Goal: Find specific page/section: Find specific page/section

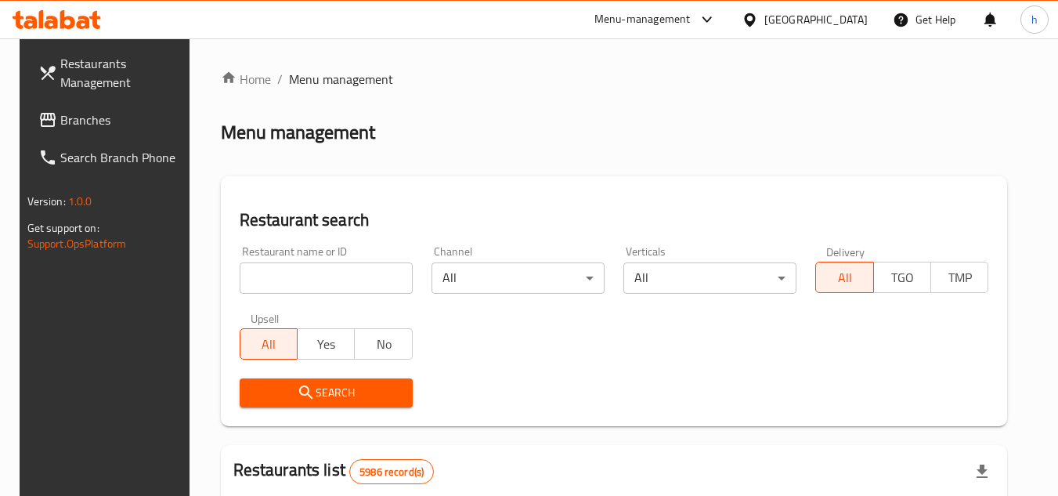
click at [764, 20] on div at bounding box center [752, 19] width 23 height 17
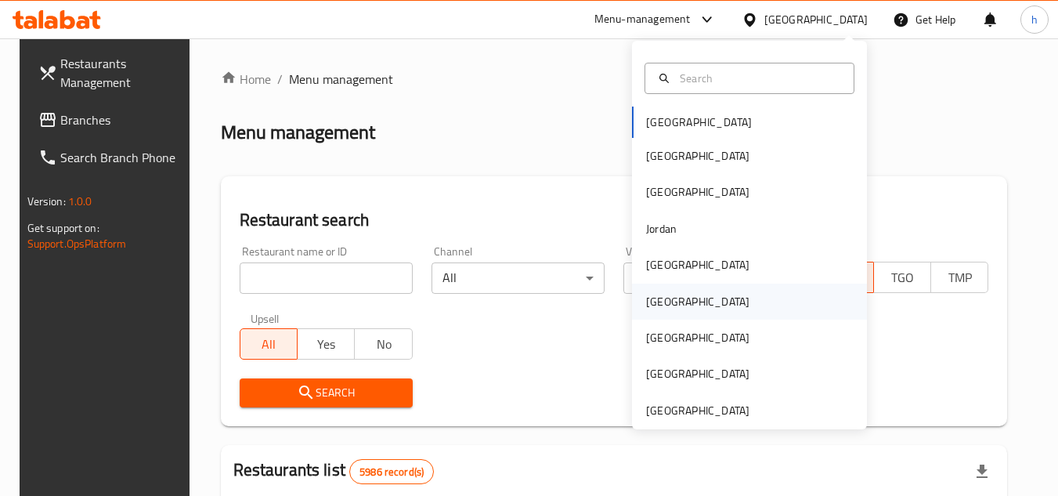
click at [670, 297] on div "Oman" at bounding box center [697, 301] width 128 height 36
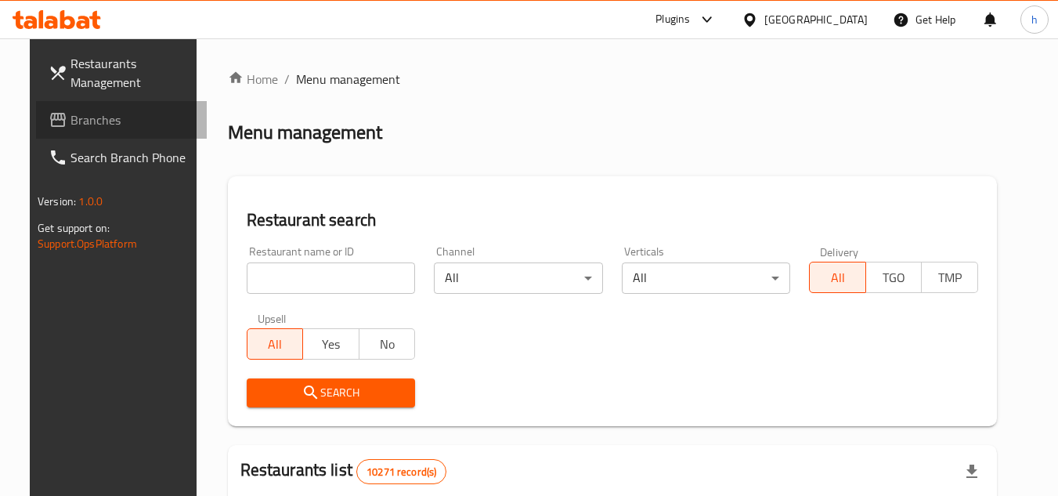
click at [70, 110] on span "Branches" at bounding box center [132, 119] width 124 height 19
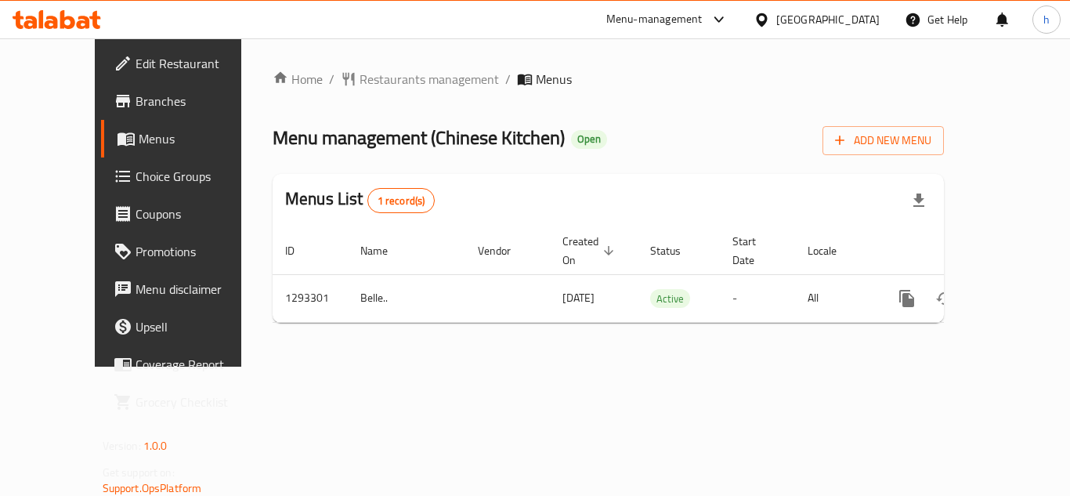
click at [868, 13] on div "[GEOGRAPHIC_DATA]" at bounding box center [827, 19] width 103 height 17
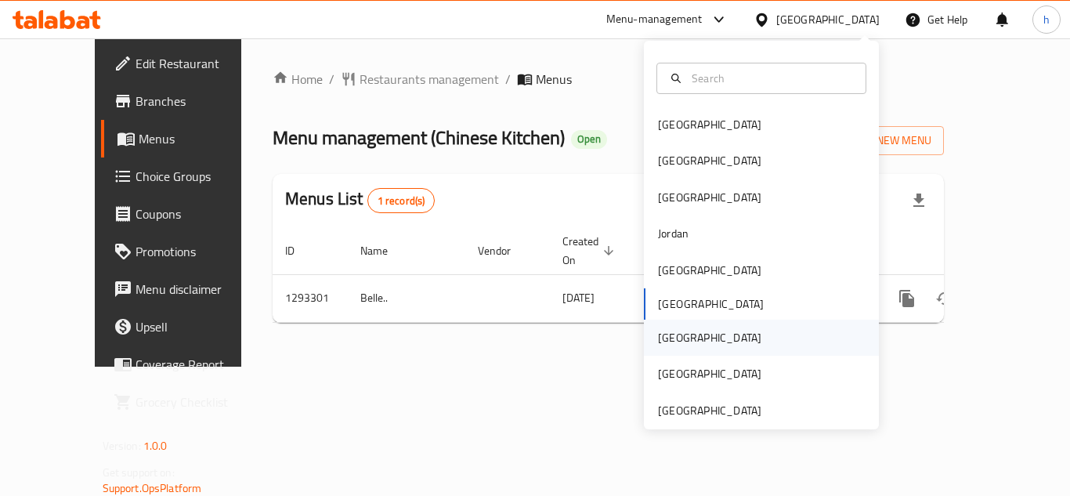
click at [692, 340] on div "[GEOGRAPHIC_DATA]" at bounding box center [761, 337] width 235 height 36
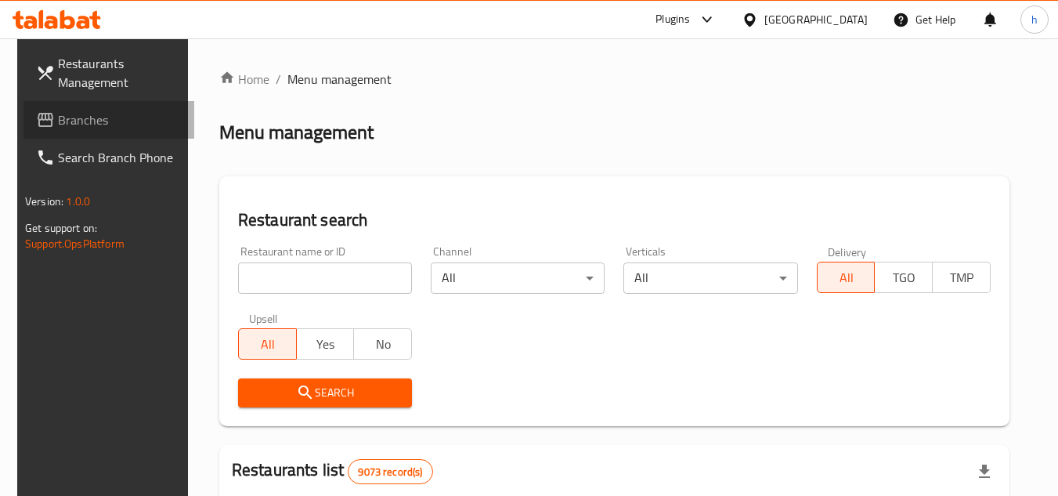
click at [90, 111] on span "Branches" at bounding box center [120, 119] width 124 height 19
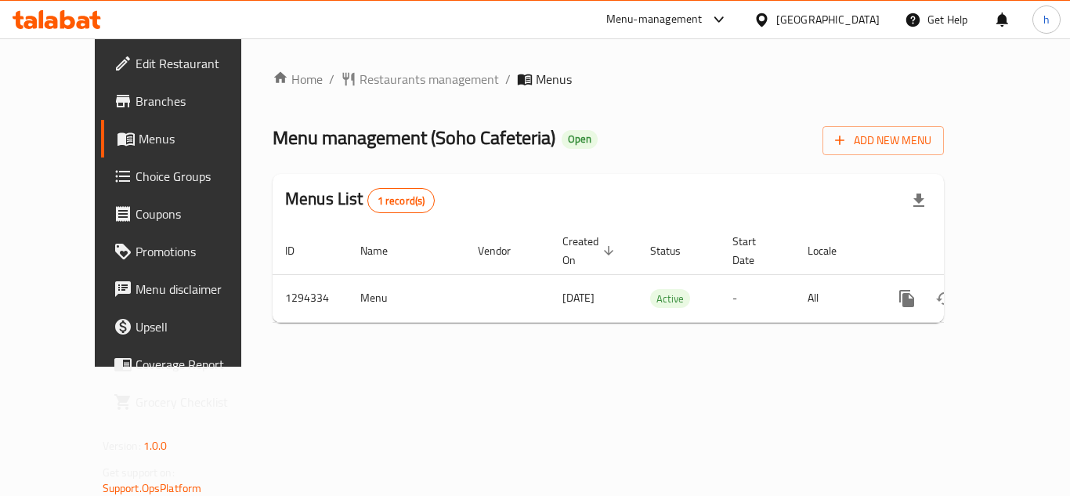
click at [677, 20] on div "Menu-management" at bounding box center [654, 19] width 96 height 19
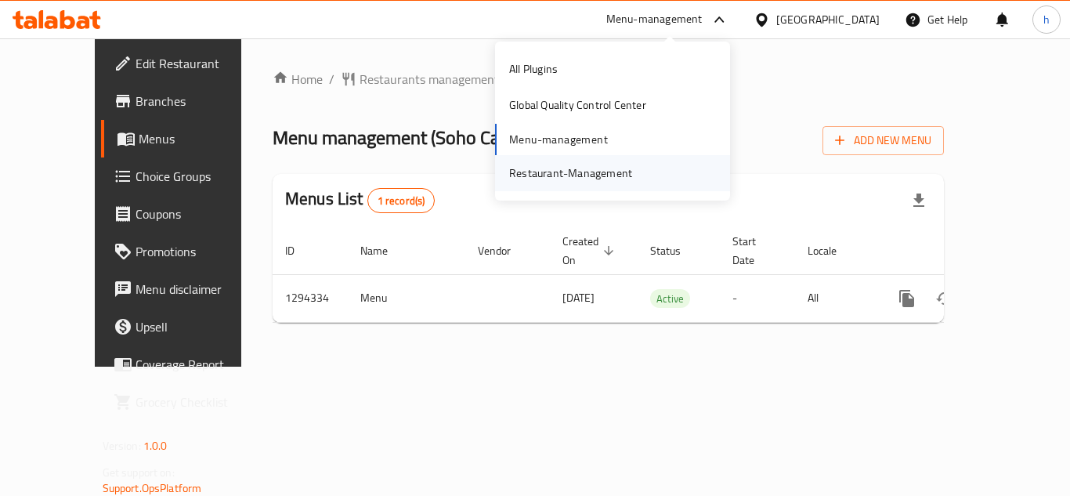
click at [622, 172] on div "Restaurant-Management" at bounding box center [570, 172] width 123 height 17
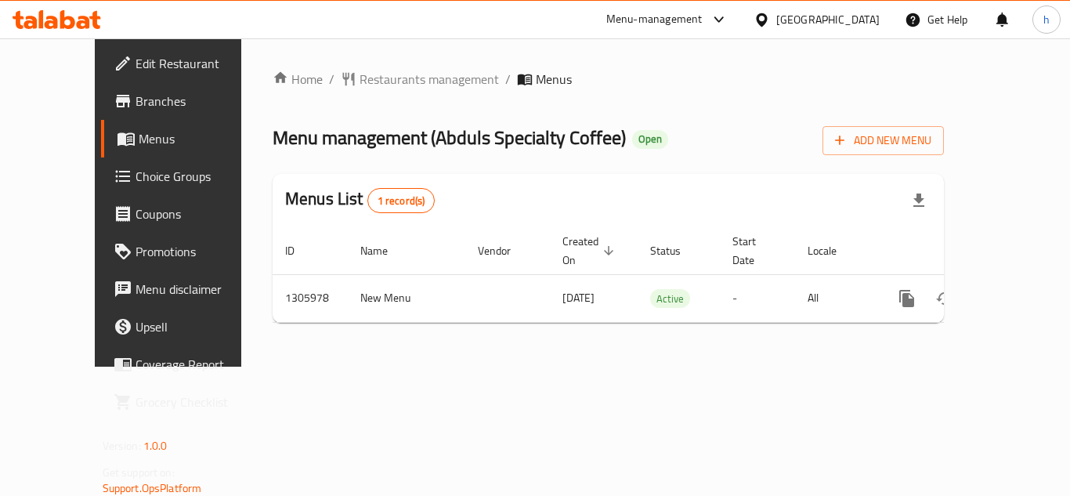
click at [836, 19] on div "[GEOGRAPHIC_DATA]" at bounding box center [827, 19] width 103 height 17
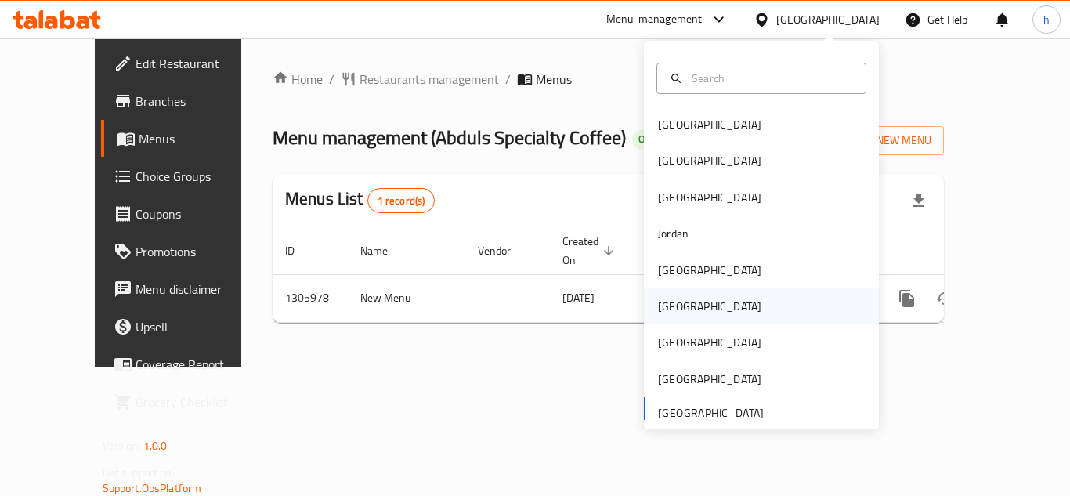
click at [714, 306] on div "[GEOGRAPHIC_DATA]" at bounding box center [761, 306] width 235 height 36
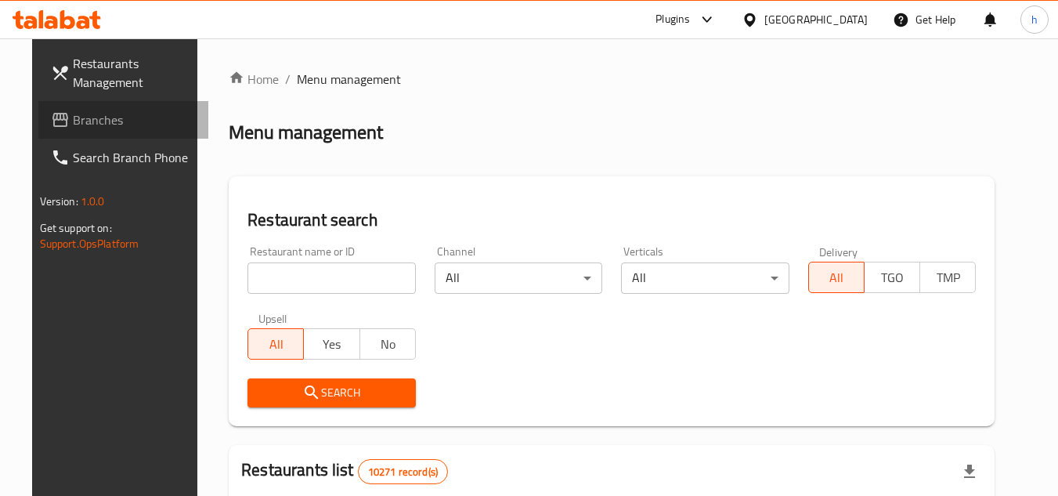
click at [124, 113] on span "Branches" at bounding box center [135, 119] width 124 height 19
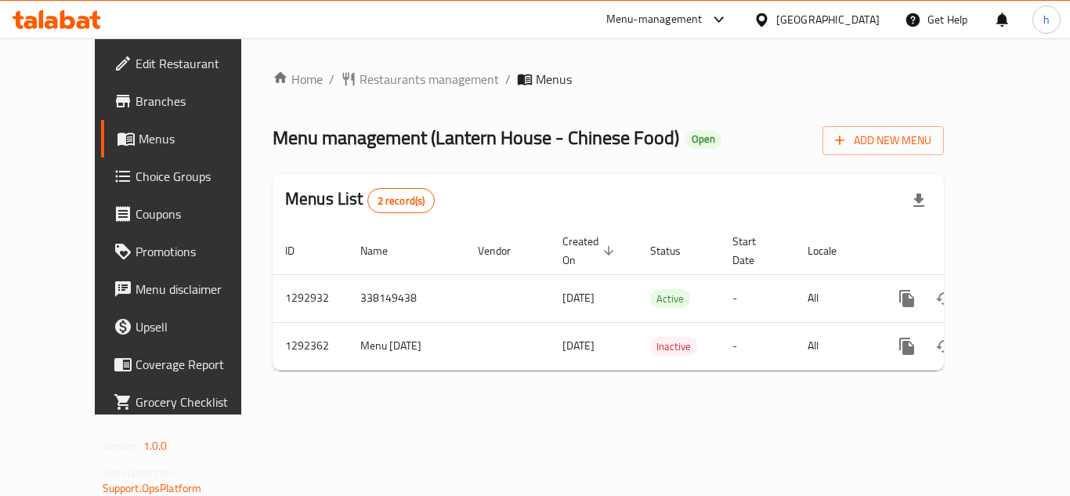
click at [840, 0] on div "Menu-management Oman Get Help h" at bounding box center [535, 19] width 1070 height 39
click at [770, 13] on icon at bounding box center [761, 20] width 16 height 16
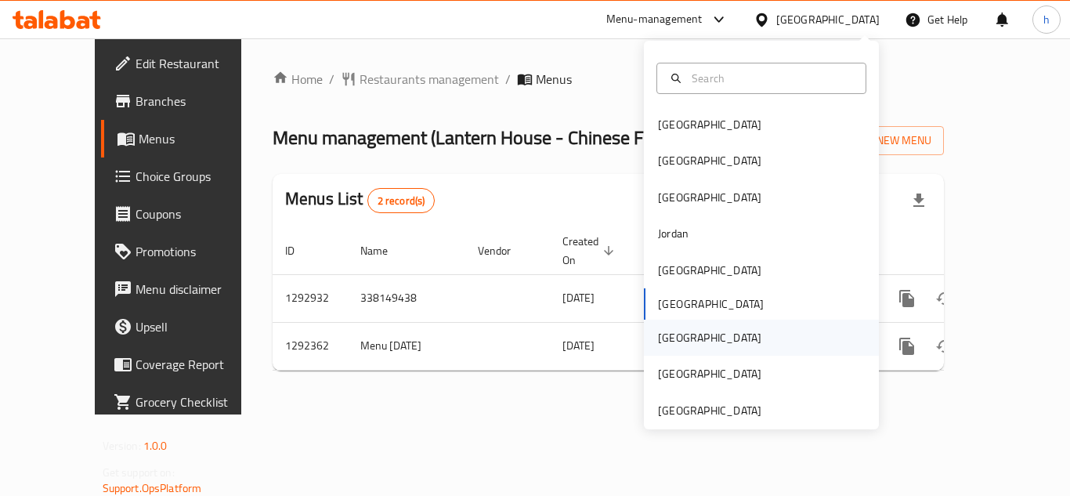
click at [667, 334] on div "Qatar" at bounding box center [709, 337] width 103 height 17
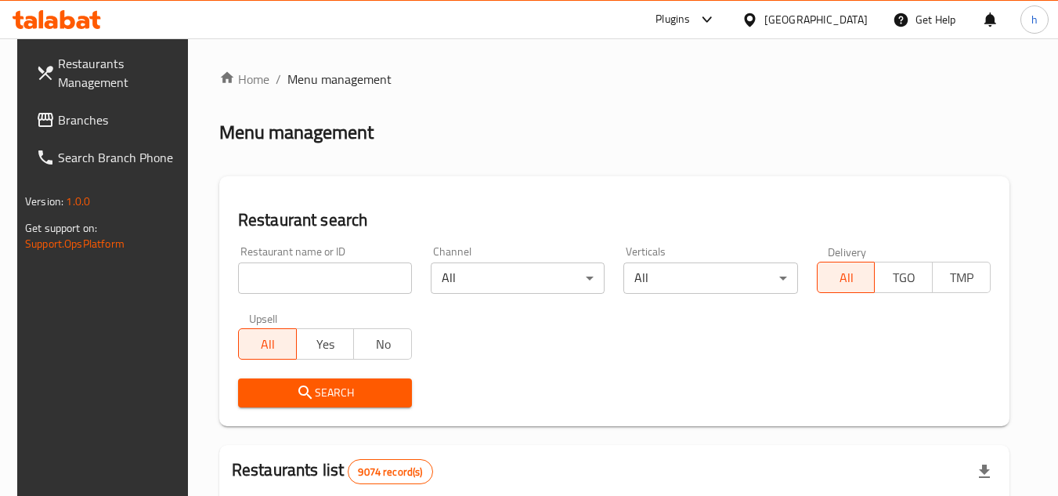
click at [105, 117] on span "Branches" at bounding box center [120, 119] width 124 height 19
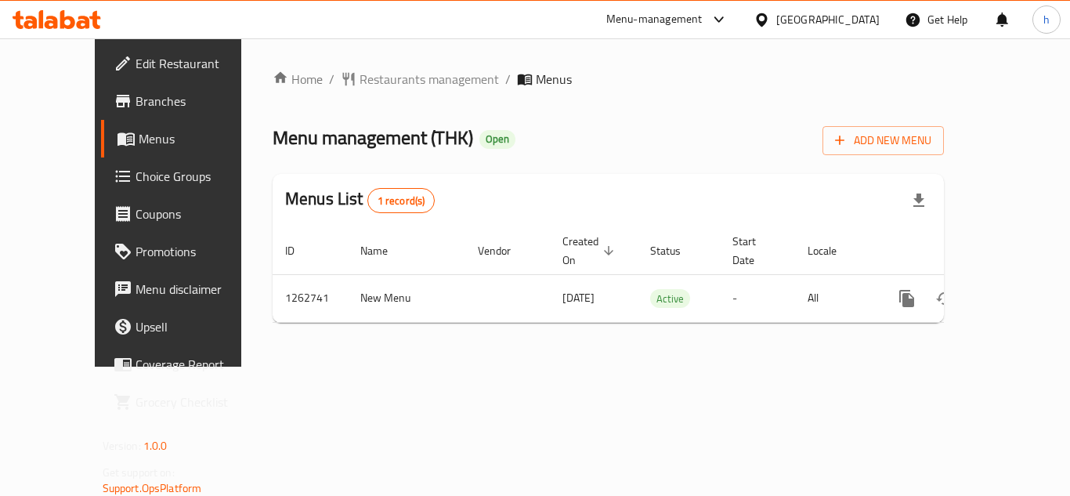
click at [776, 13] on div at bounding box center [764, 19] width 23 height 17
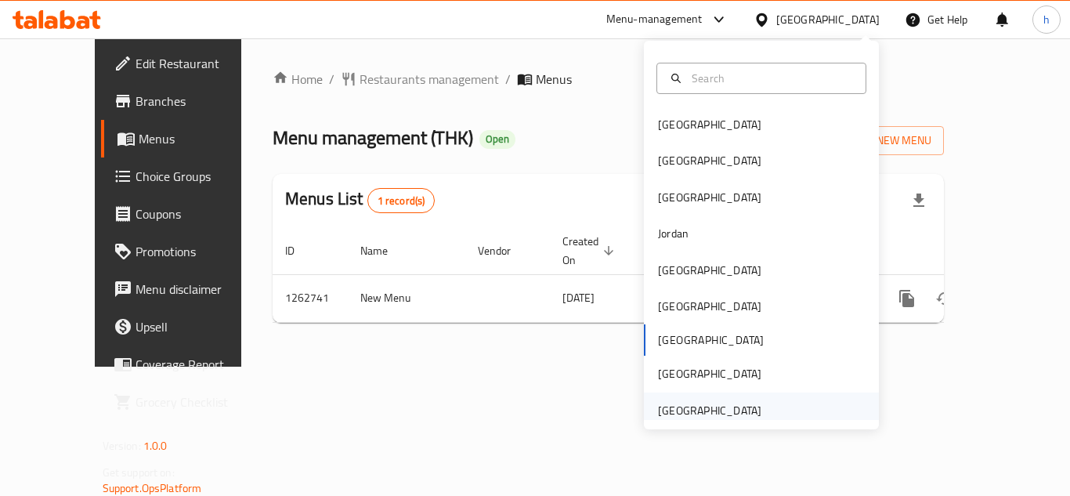
click at [680, 403] on div "[GEOGRAPHIC_DATA]" at bounding box center [709, 410] width 103 height 17
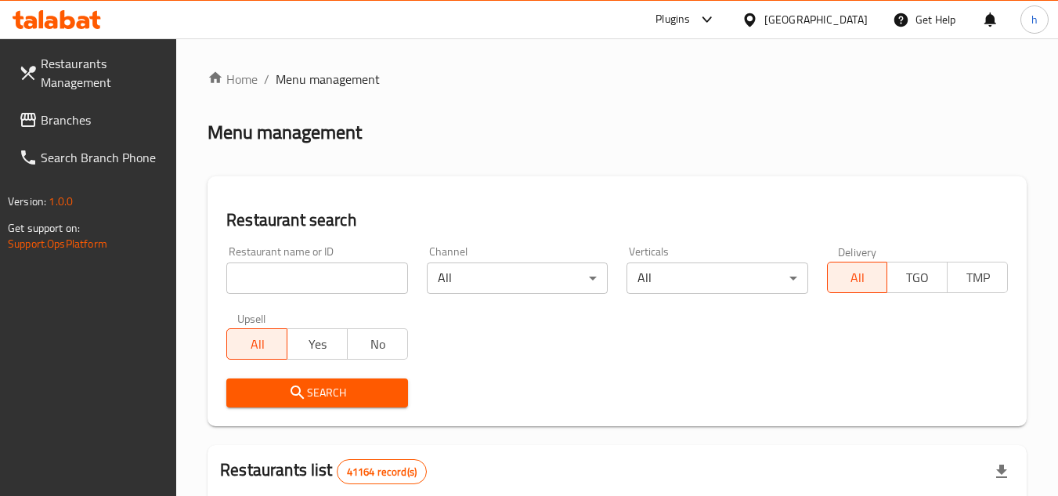
click at [138, 117] on span "Branches" at bounding box center [103, 119] width 124 height 19
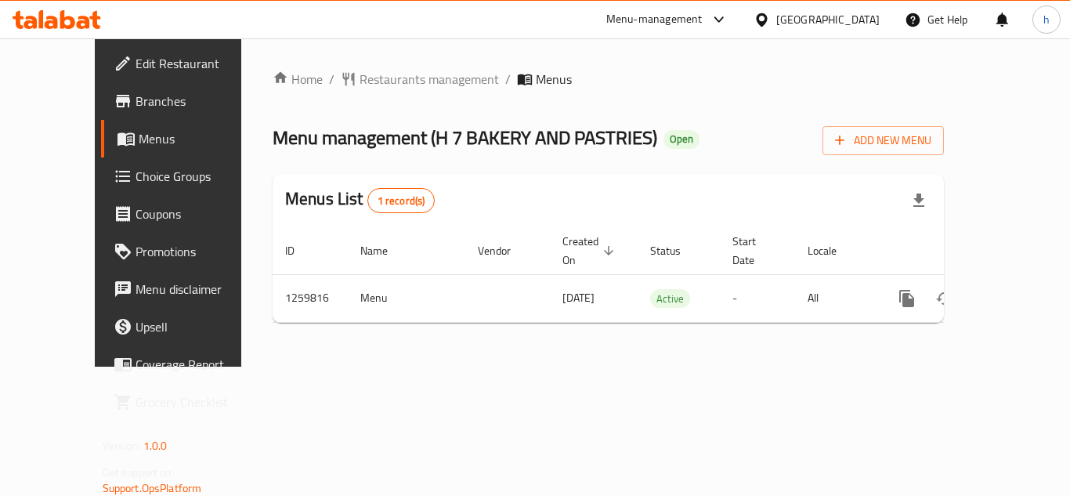
click at [640, 13] on div "Menu-management" at bounding box center [654, 19] width 96 height 19
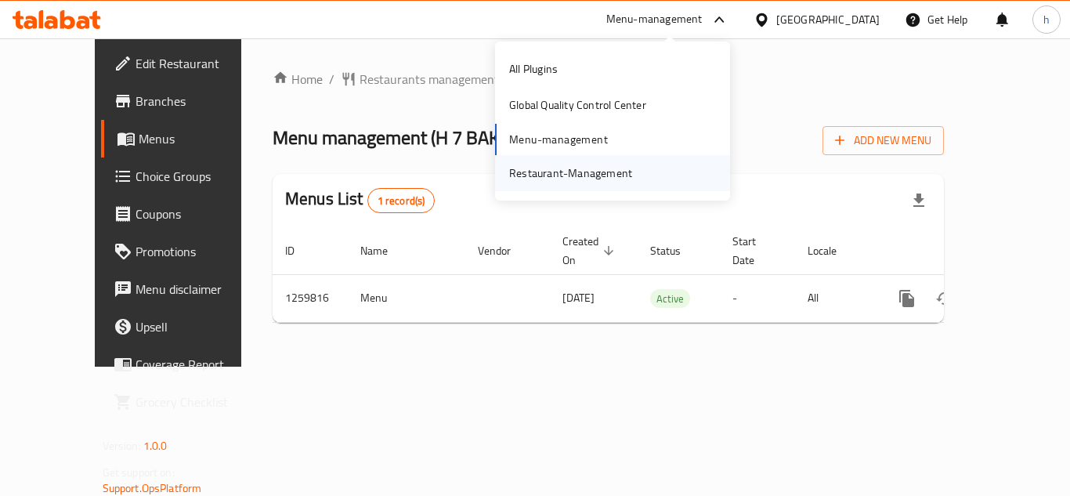
click at [621, 182] on div "Restaurant-Management" at bounding box center [570, 172] width 123 height 17
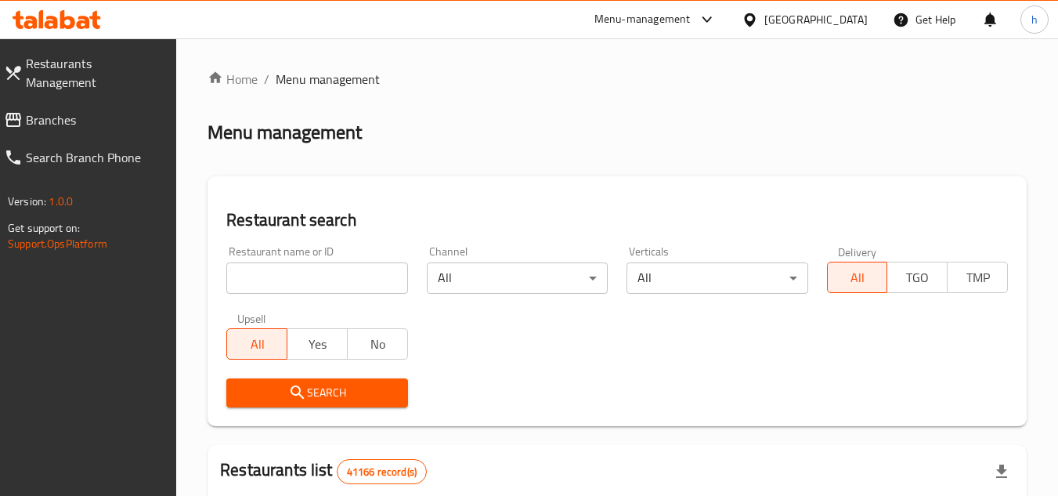
click at [80, 110] on span "Branches" at bounding box center [95, 119] width 139 height 19
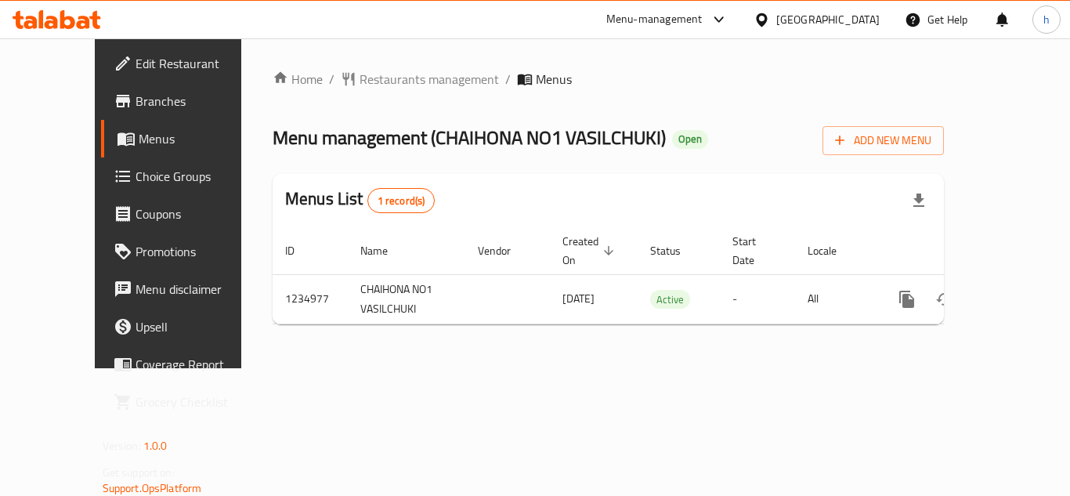
click at [832, 22] on div "[GEOGRAPHIC_DATA]" at bounding box center [827, 19] width 103 height 17
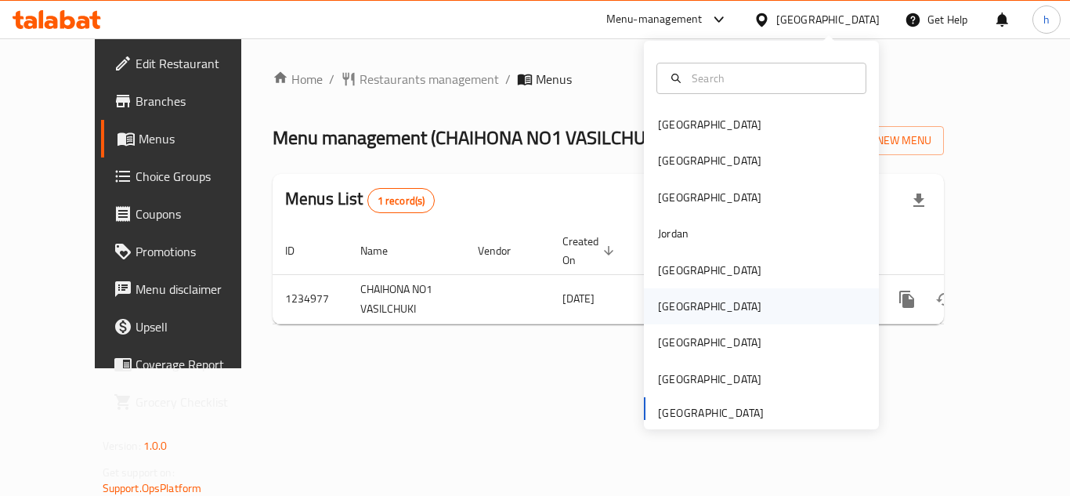
click at [712, 310] on div "[GEOGRAPHIC_DATA]" at bounding box center [761, 306] width 235 height 36
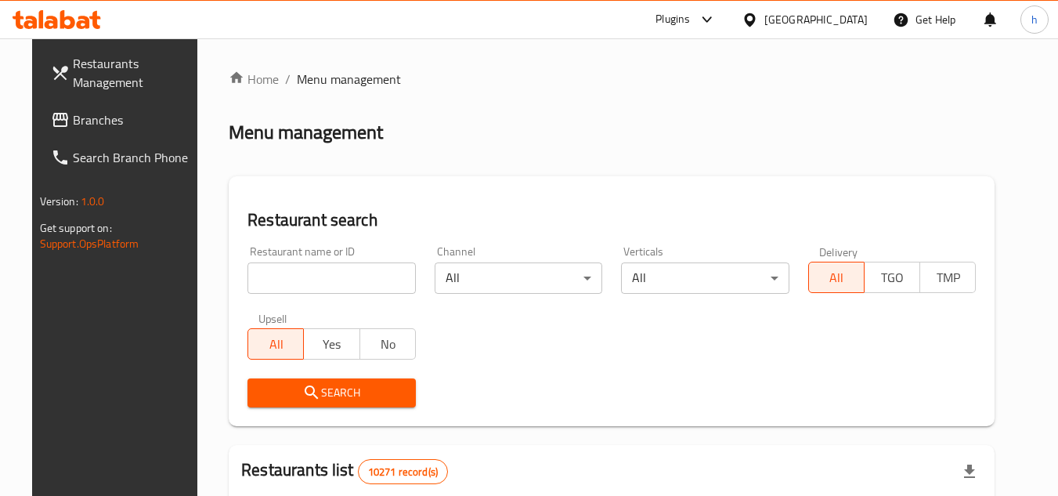
click at [844, 13] on div "[GEOGRAPHIC_DATA]" at bounding box center [815, 19] width 103 height 17
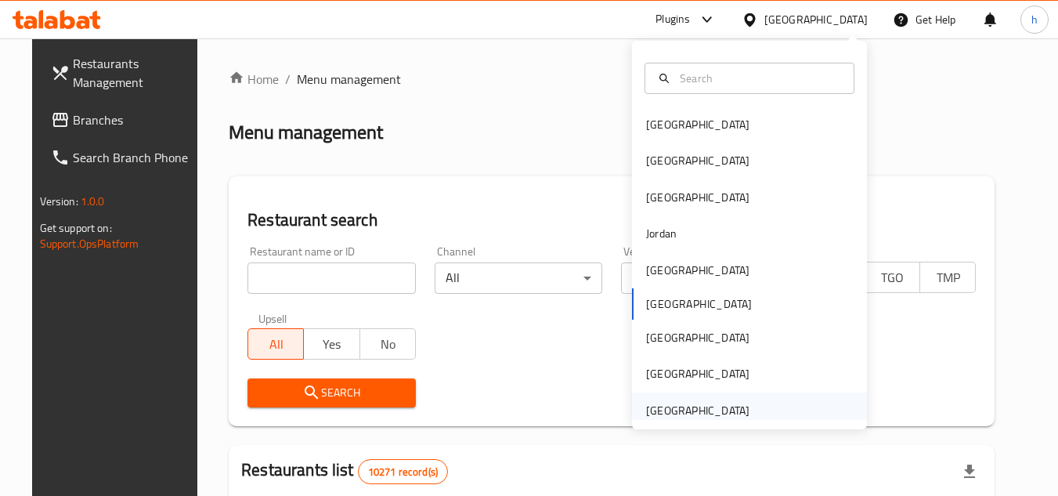
click at [733, 410] on div "[GEOGRAPHIC_DATA]" at bounding box center [697, 410] width 103 height 17
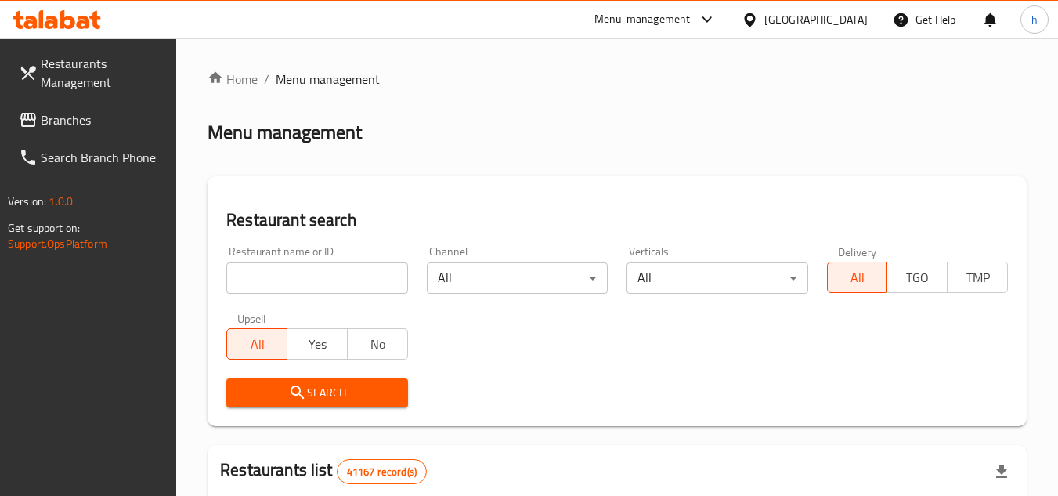
click at [112, 118] on span "Branches" at bounding box center [103, 119] width 124 height 19
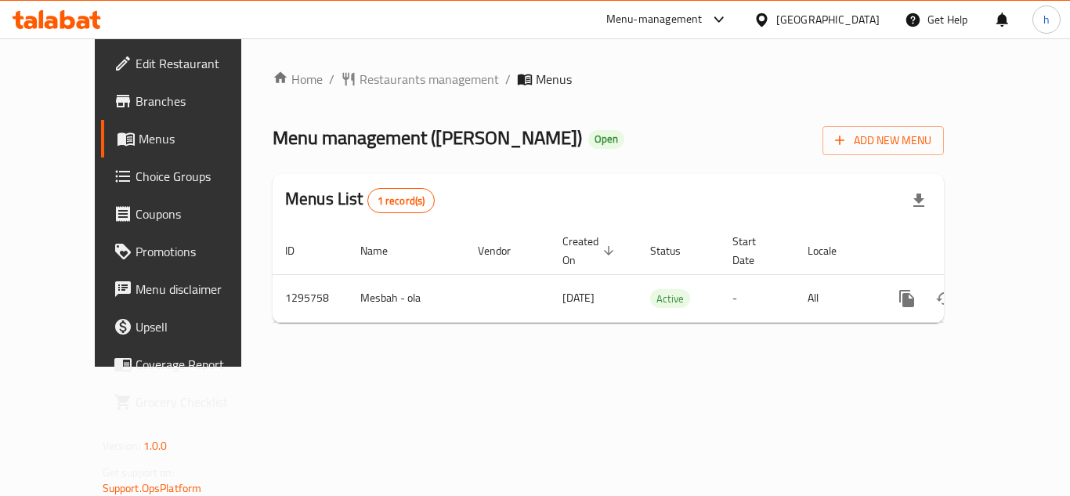
click at [796, 18] on div "[GEOGRAPHIC_DATA]" at bounding box center [827, 19] width 103 height 17
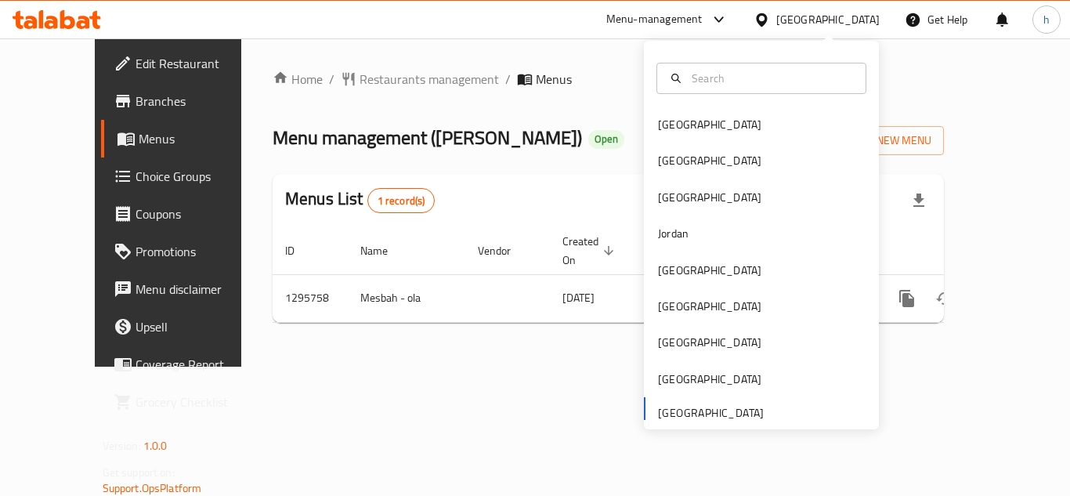
click at [725, 413] on div "Bahrain Egypt Iraq Jordan Kuwait Oman Qatar Saudi Arabia United Arab Emirates" at bounding box center [761, 267] width 235 height 322
click at [485, 161] on div "Home / Restaurants management / Menus Menu management ( Ola Nata ) Open Add New…" at bounding box center [607, 202] width 671 height 265
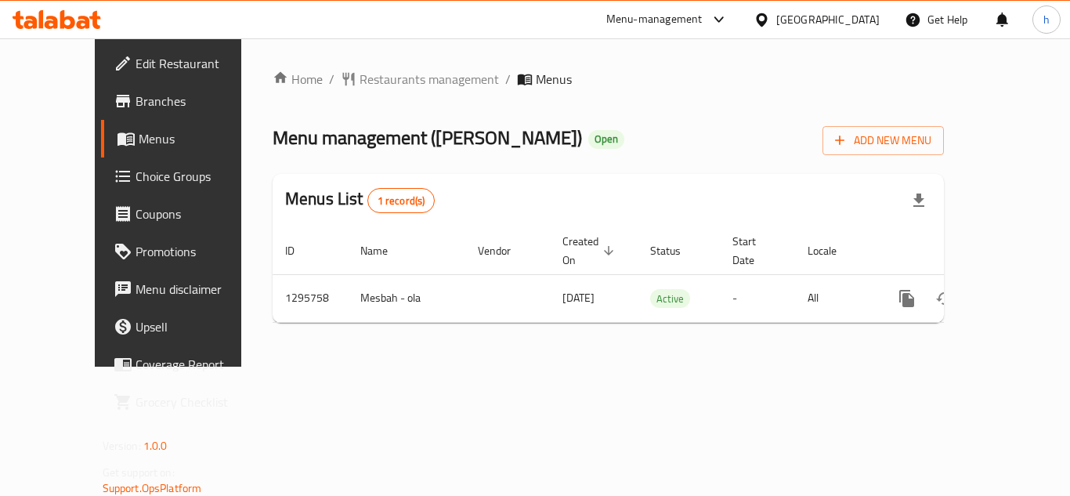
click at [687, 20] on div "Menu-management" at bounding box center [654, 19] width 96 height 19
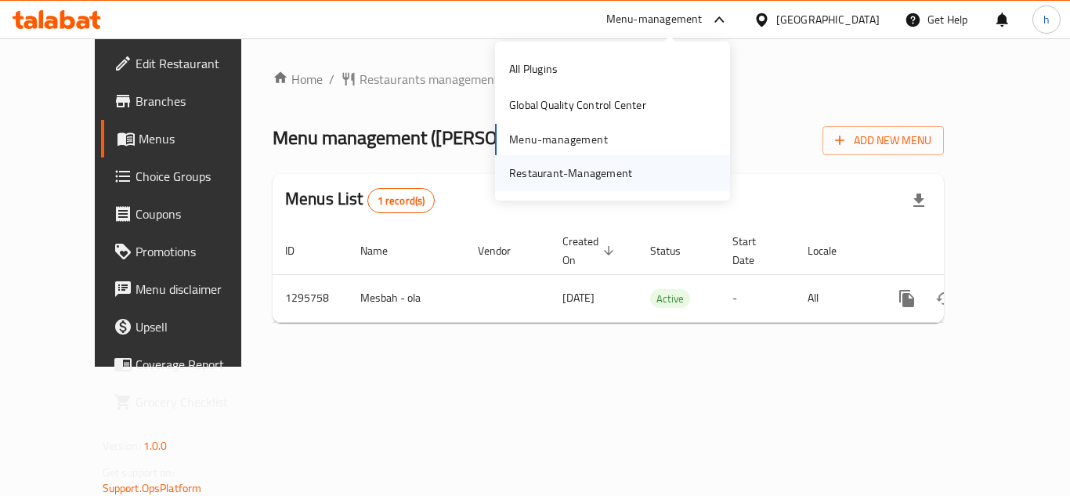
click at [593, 157] on div "Restaurant-Management" at bounding box center [570, 173] width 148 height 36
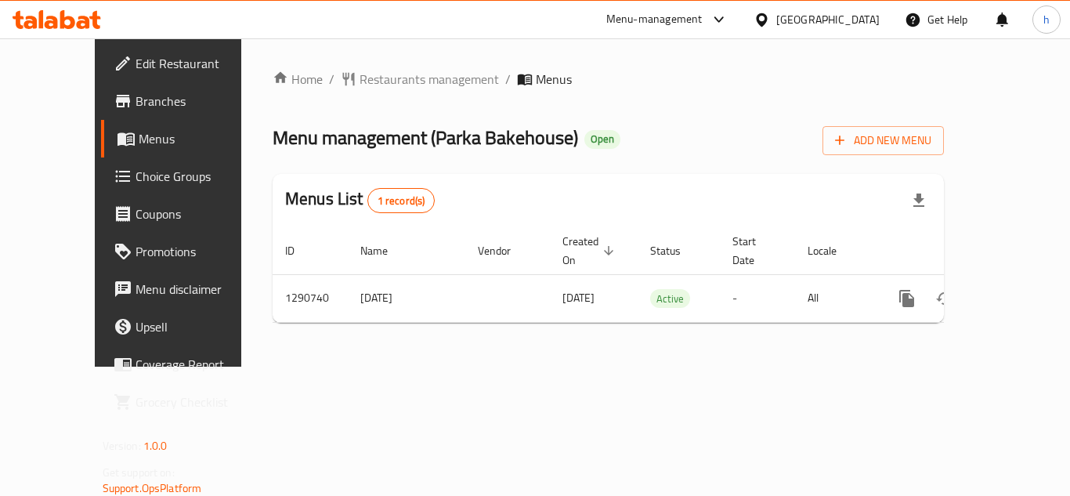
click at [805, 2] on div "[GEOGRAPHIC_DATA]" at bounding box center [816, 20] width 151 height 38
click at [804, 15] on div "[GEOGRAPHIC_DATA]" at bounding box center [827, 19] width 103 height 17
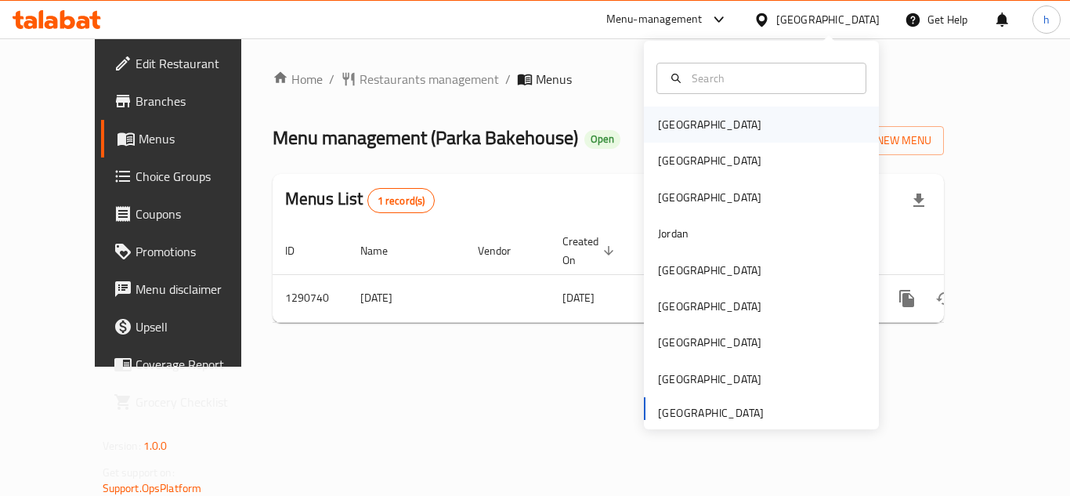
click at [717, 133] on div "[GEOGRAPHIC_DATA]" at bounding box center [761, 124] width 235 height 36
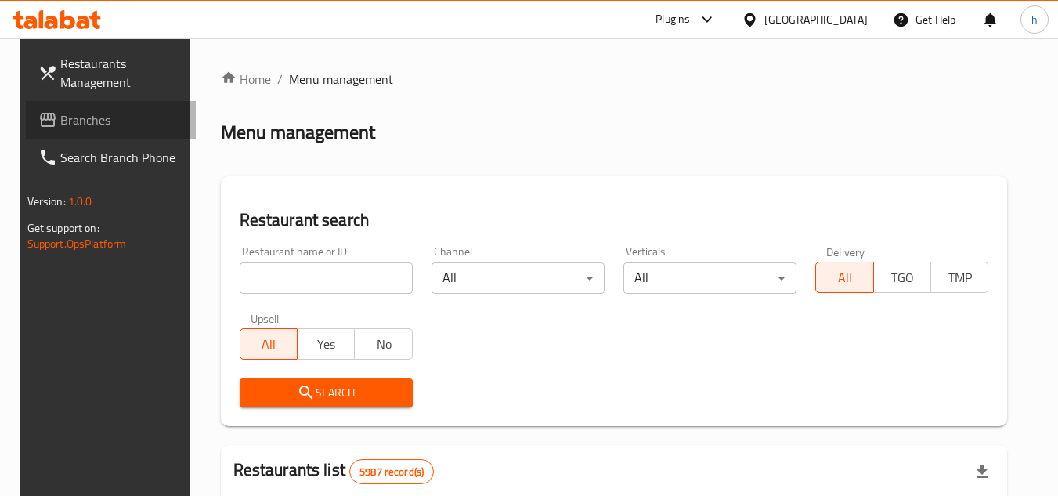
click at [128, 119] on span "Branches" at bounding box center [122, 119] width 124 height 19
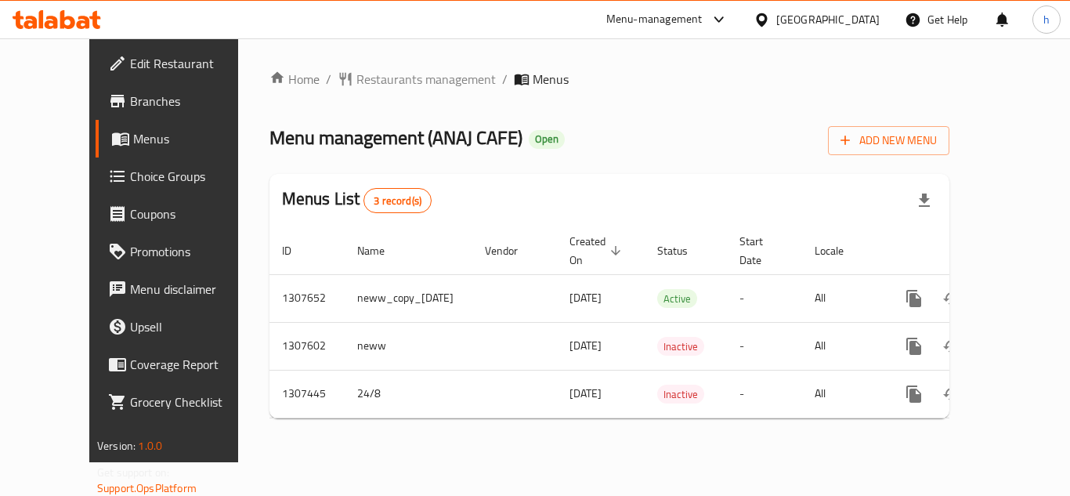
click at [866, 18] on div "[GEOGRAPHIC_DATA]" at bounding box center [827, 19] width 103 height 17
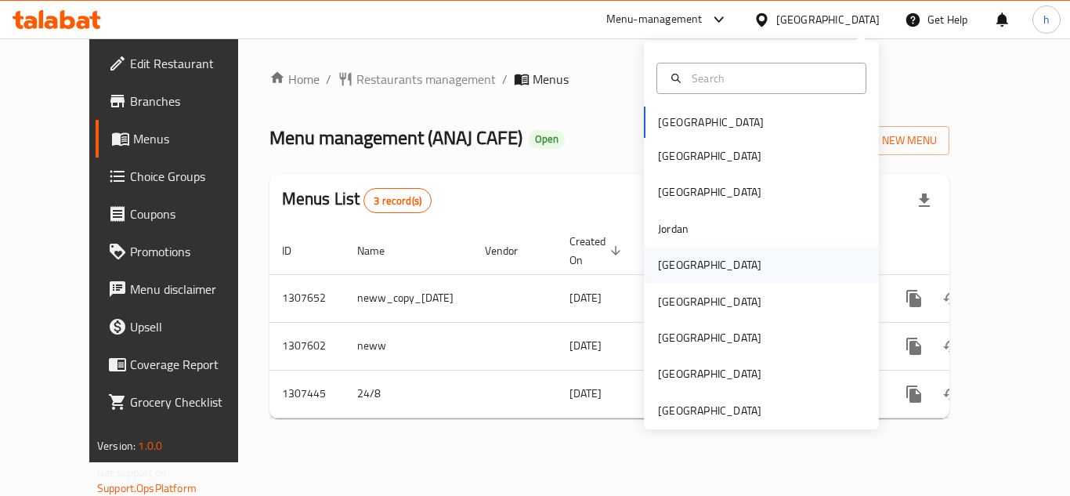
click at [706, 258] on div "[GEOGRAPHIC_DATA]" at bounding box center [761, 265] width 235 height 36
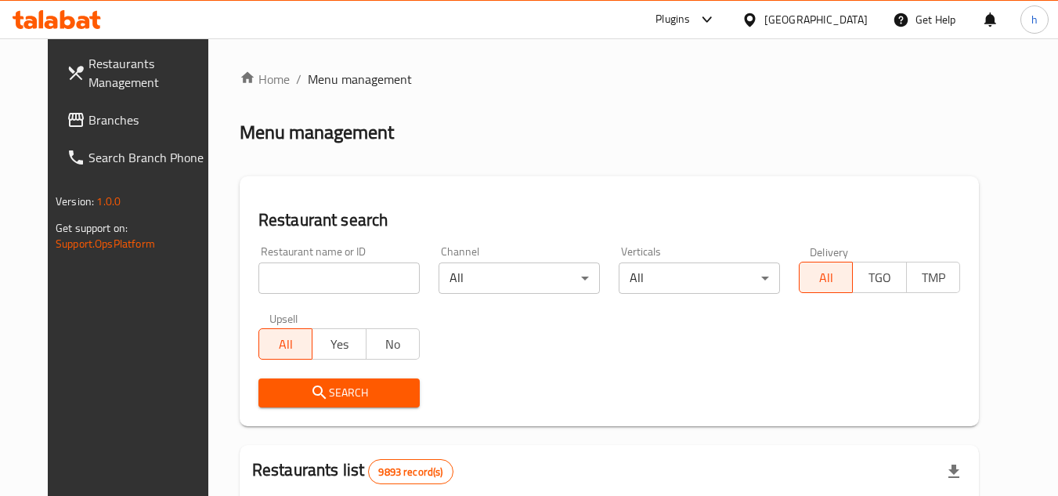
click at [96, 124] on span "Branches" at bounding box center [150, 119] width 124 height 19
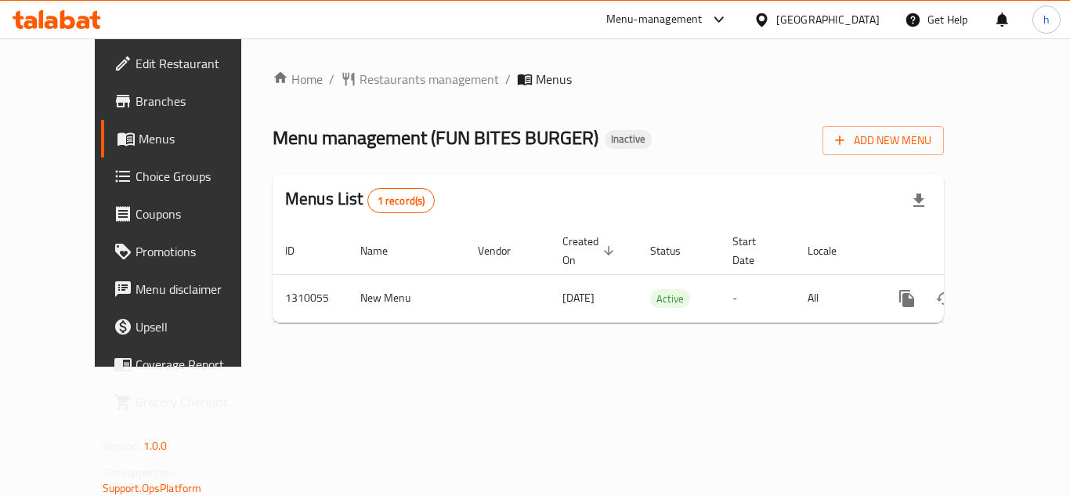
click at [702, 23] on div "Menu-management" at bounding box center [654, 19] width 96 height 19
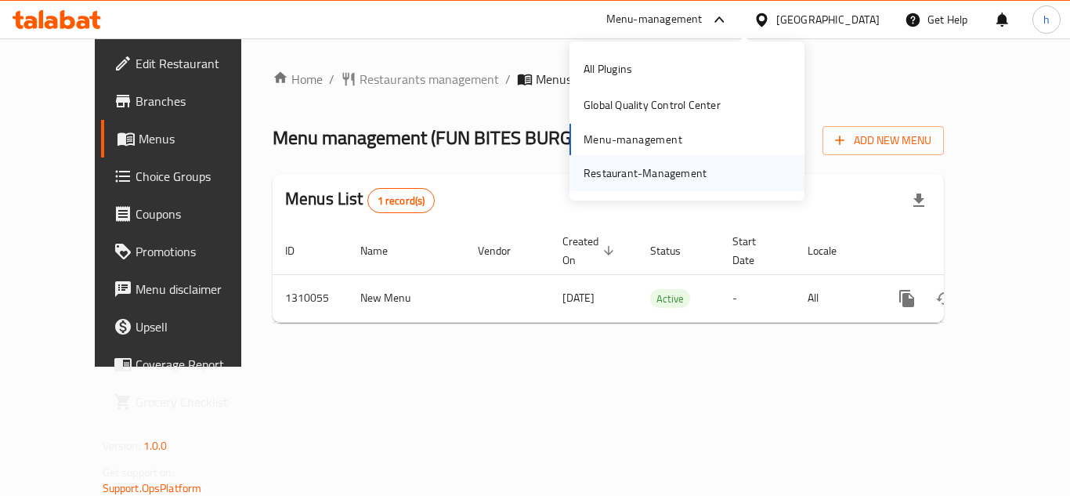
click at [676, 178] on div "Restaurant-Management" at bounding box center [644, 172] width 123 height 17
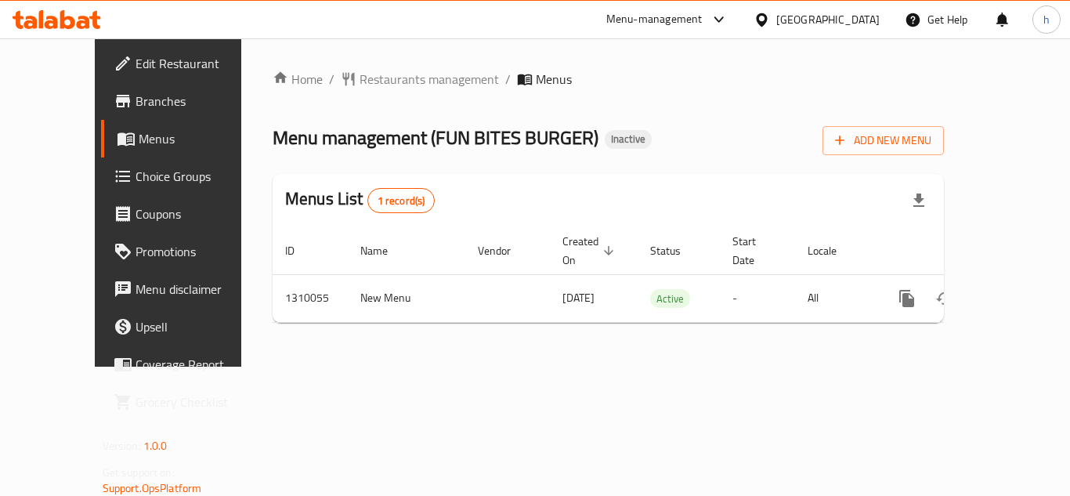
click at [776, 11] on div at bounding box center [764, 19] width 23 height 17
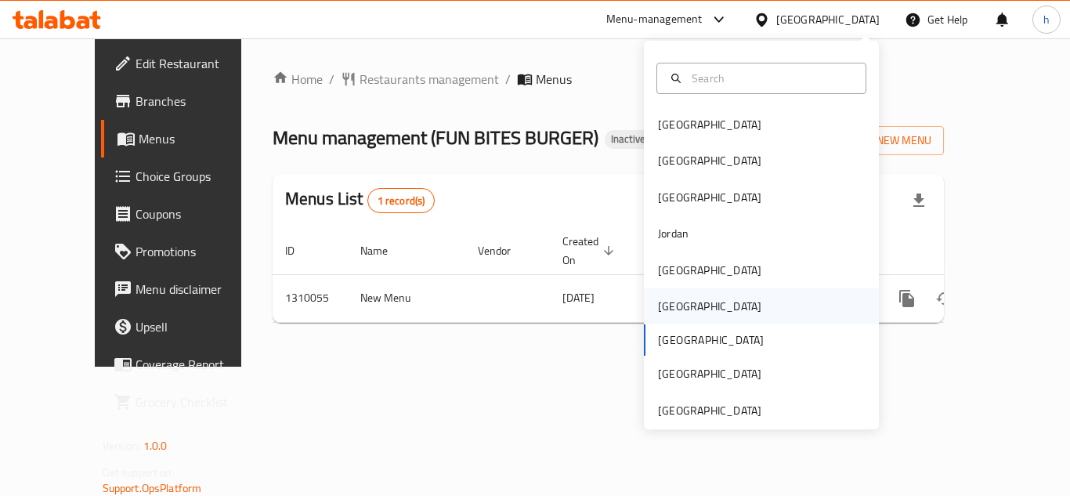
click at [685, 305] on div "[GEOGRAPHIC_DATA]" at bounding box center [709, 306] width 128 height 36
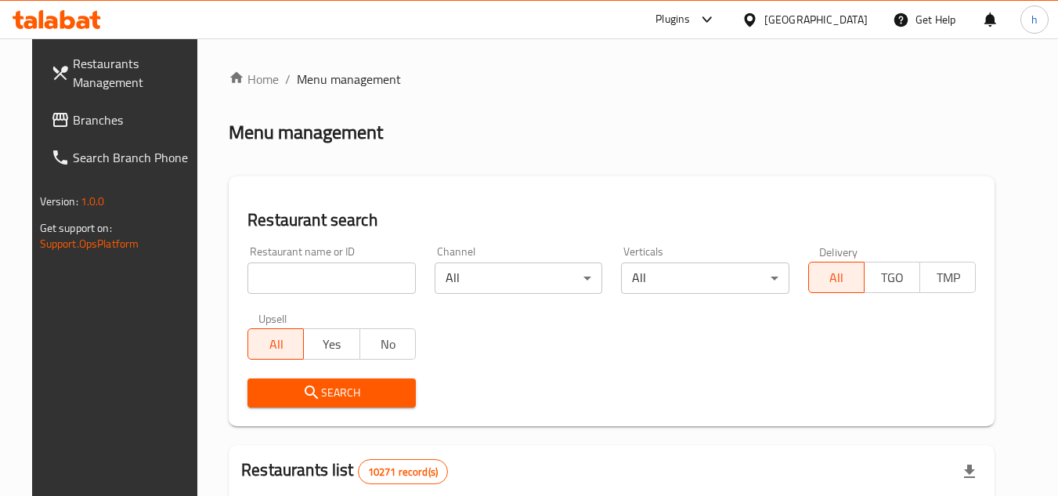
click at [121, 114] on span "Branches" at bounding box center [135, 119] width 124 height 19
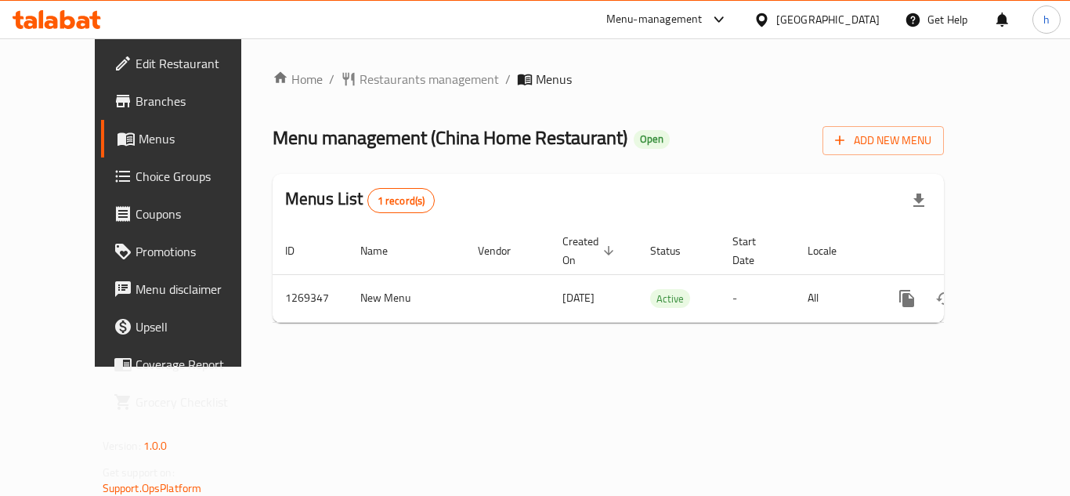
click at [857, 26] on div "[GEOGRAPHIC_DATA]" at bounding box center [827, 19] width 103 height 17
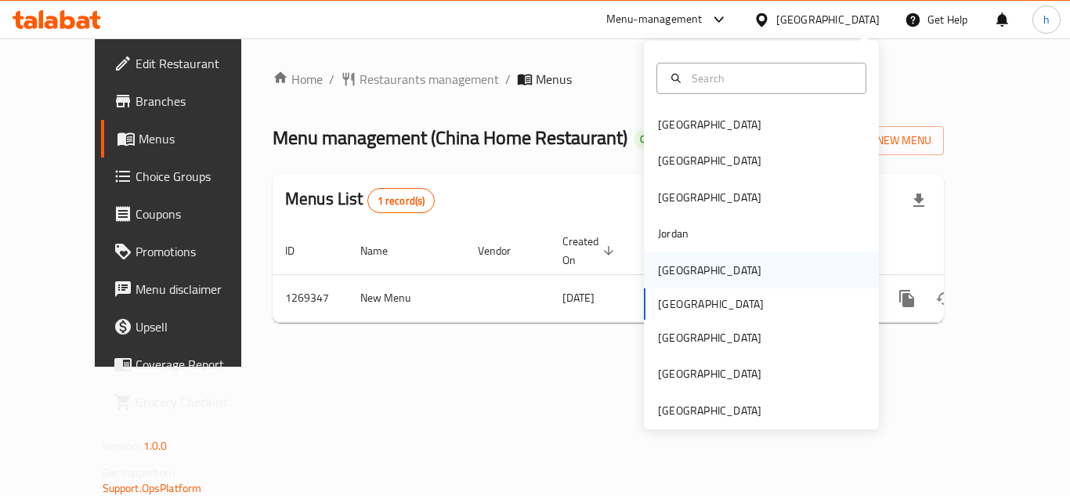
click at [712, 266] on div "[GEOGRAPHIC_DATA]" at bounding box center [761, 270] width 235 height 36
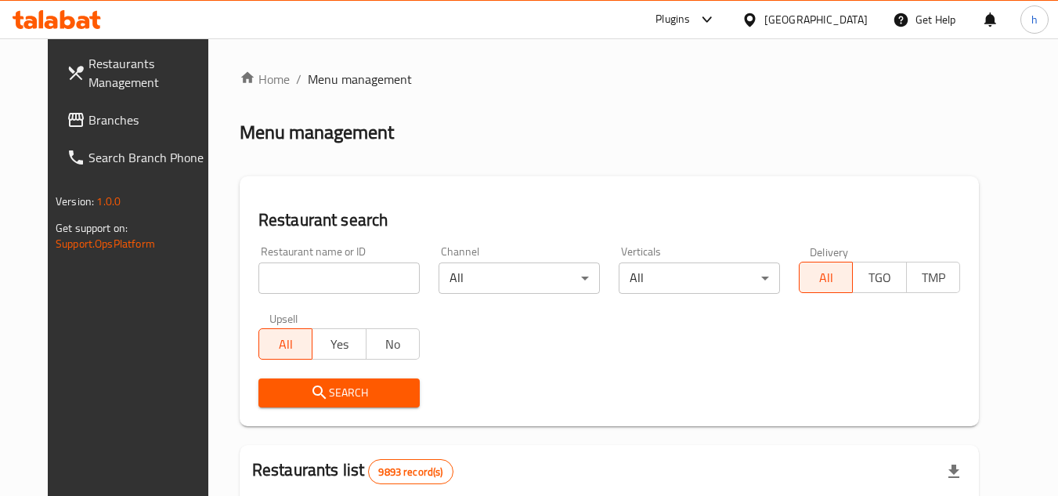
click at [96, 112] on span "Branches" at bounding box center [150, 119] width 124 height 19
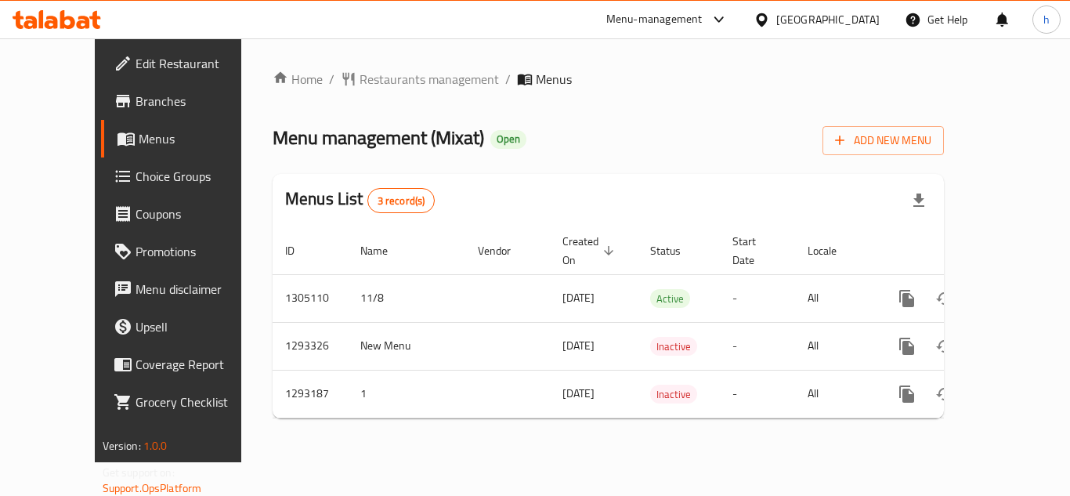
click at [846, 20] on div "[GEOGRAPHIC_DATA]" at bounding box center [827, 19] width 103 height 17
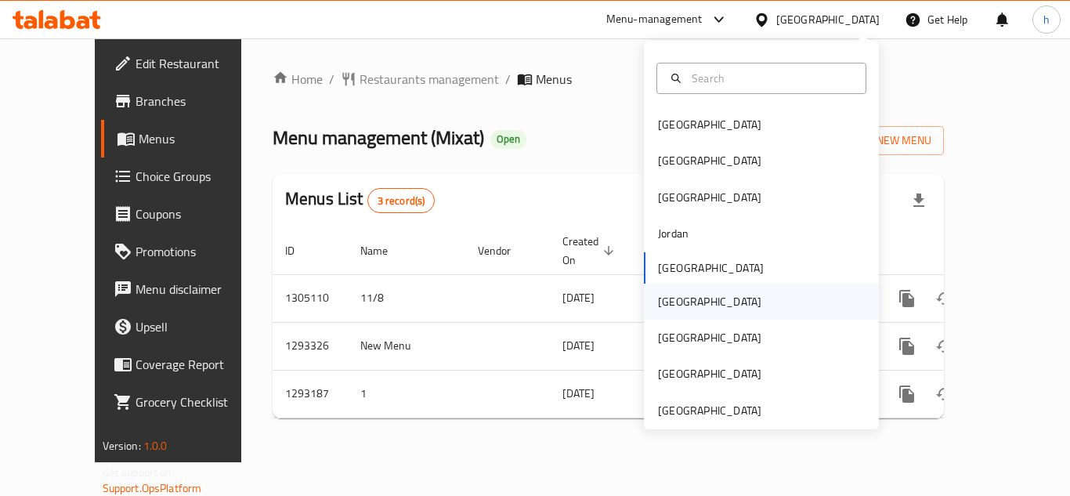
click at [676, 312] on div "[GEOGRAPHIC_DATA]" at bounding box center [709, 301] width 128 height 36
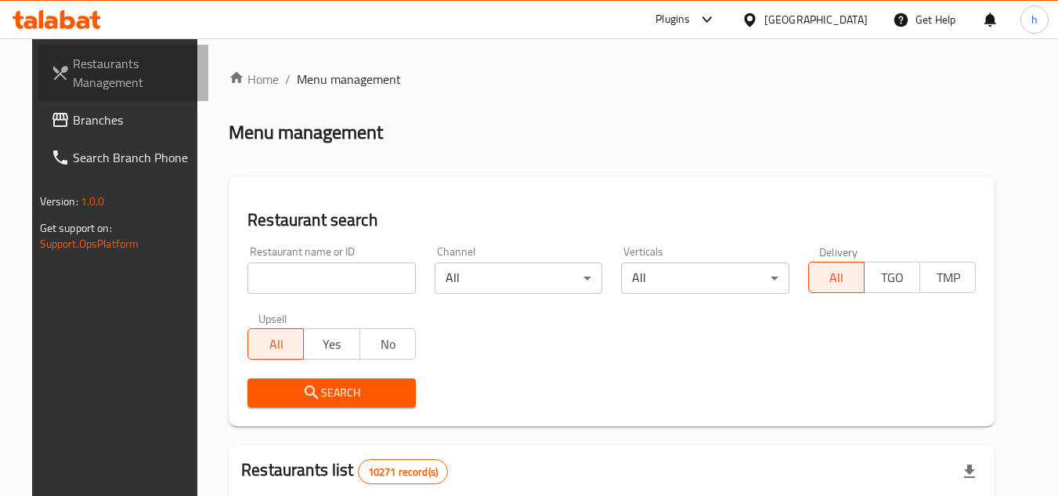
click at [81, 100] on link "Restaurants Management" at bounding box center [123, 73] width 171 height 56
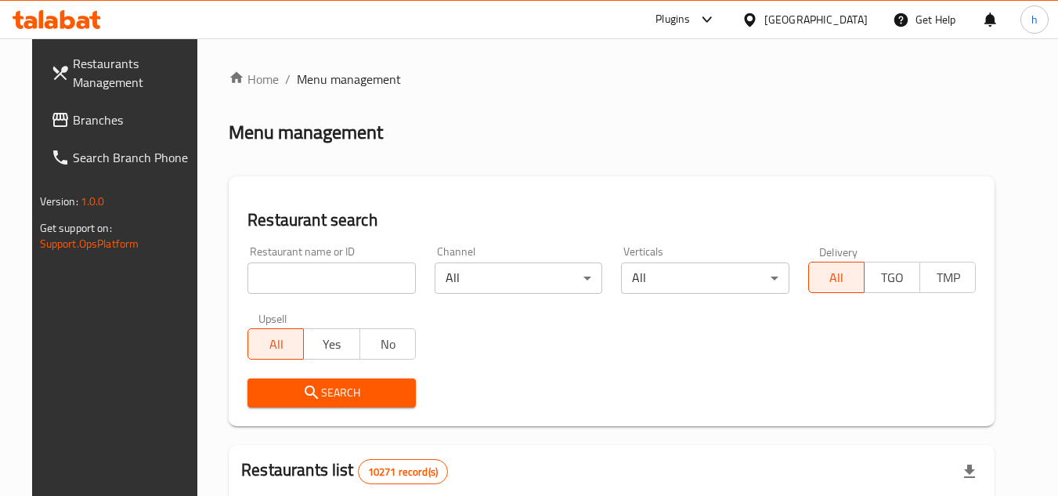
click at [79, 115] on span "Branches" at bounding box center [135, 119] width 124 height 19
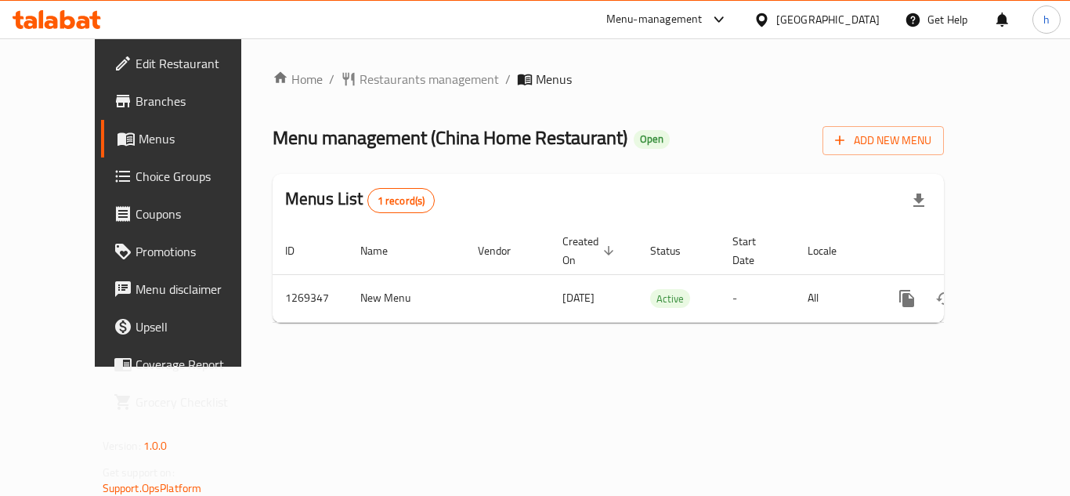
click at [767, 20] on icon at bounding box center [761, 19] width 11 height 13
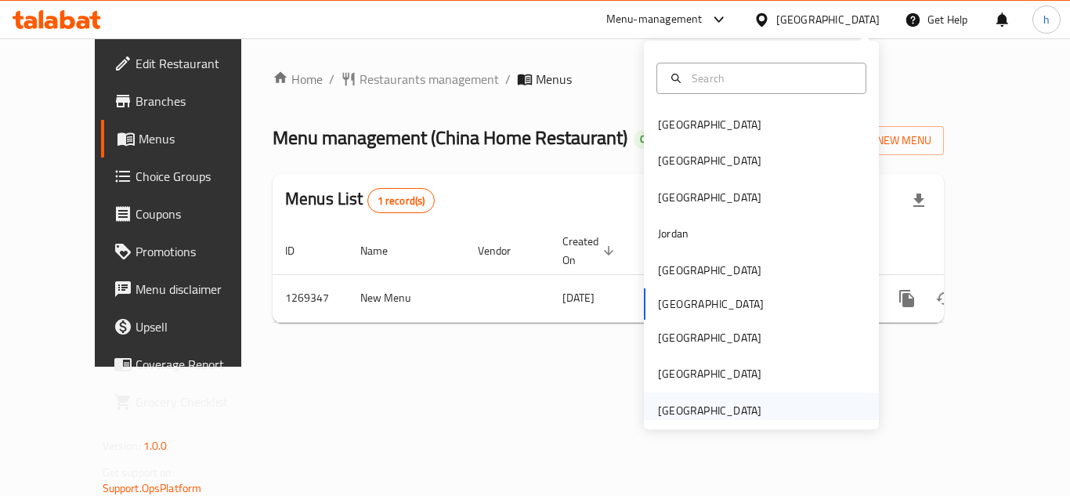
click at [740, 402] on div "[GEOGRAPHIC_DATA]" at bounding box center [709, 410] width 103 height 17
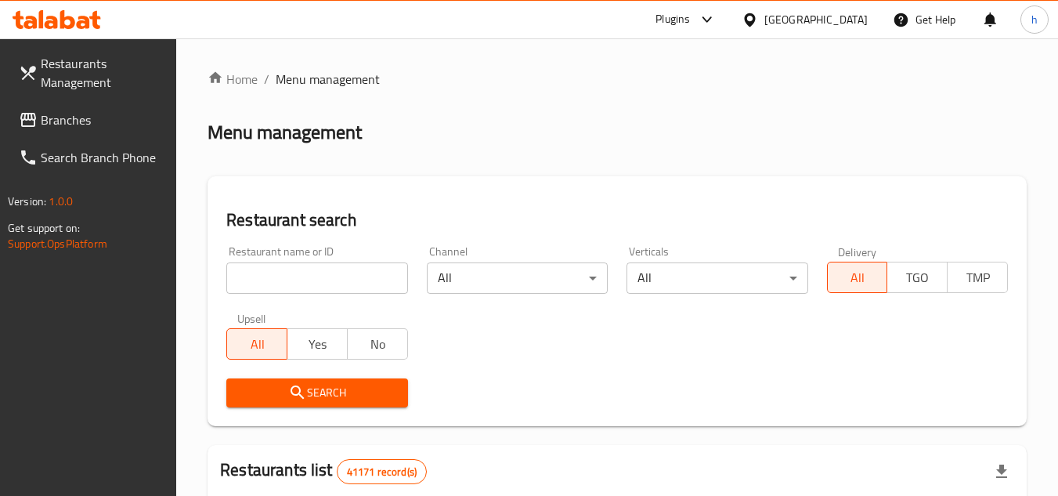
click at [82, 119] on span "Branches" at bounding box center [103, 119] width 124 height 19
click at [87, 110] on span "Branches" at bounding box center [95, 119] width 139 height 19
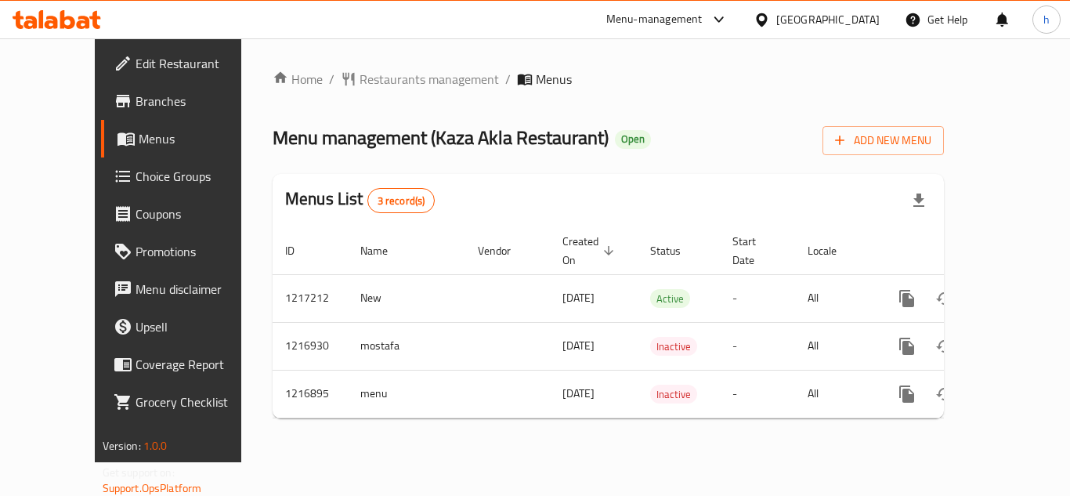
click at [708, 23] on div at bounding box center [715, 19] width 26 height 19
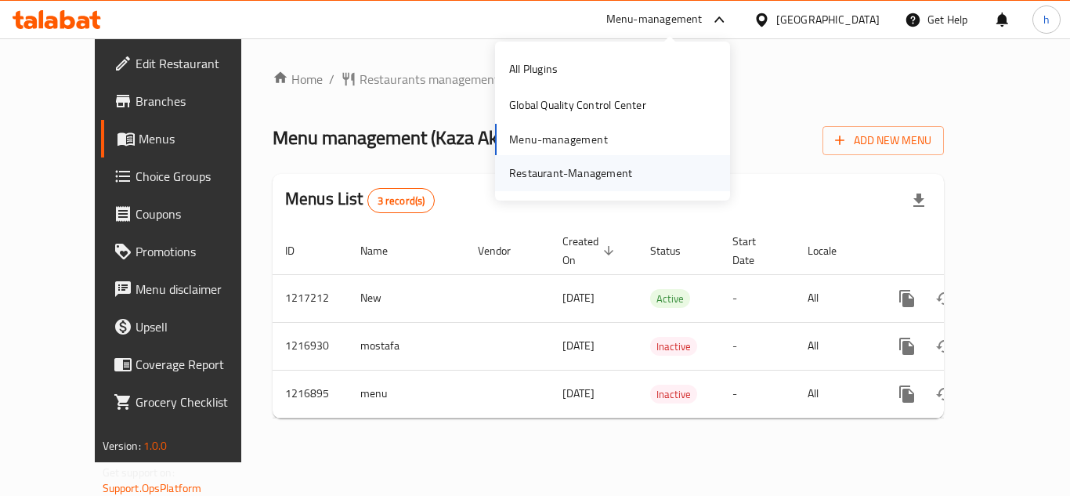
click at [644, 176] on div "Restaurant-Management" at bounding box center [612, 173] width 235 height 36
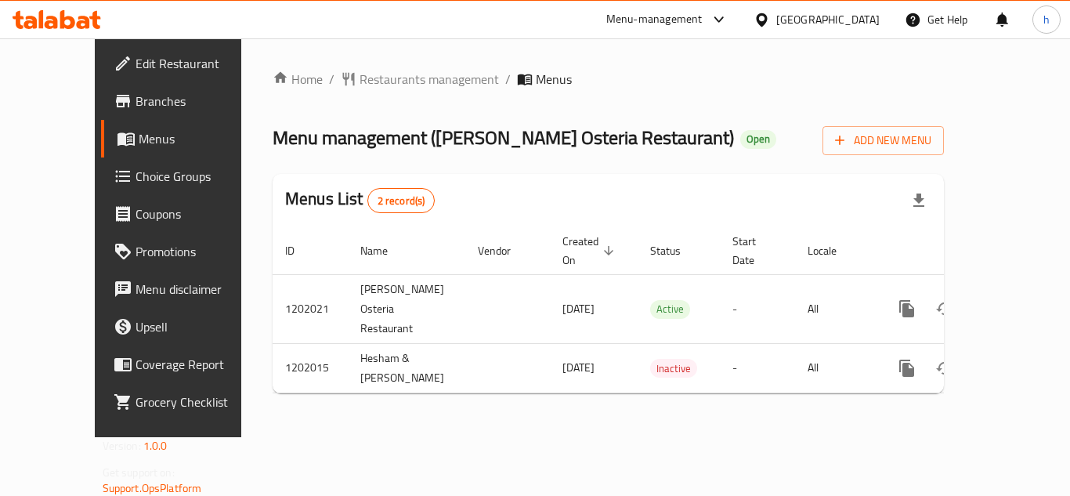
click at [626, 13] on div "Menu-management" at bounding box center [654, 19] width 96 height 19
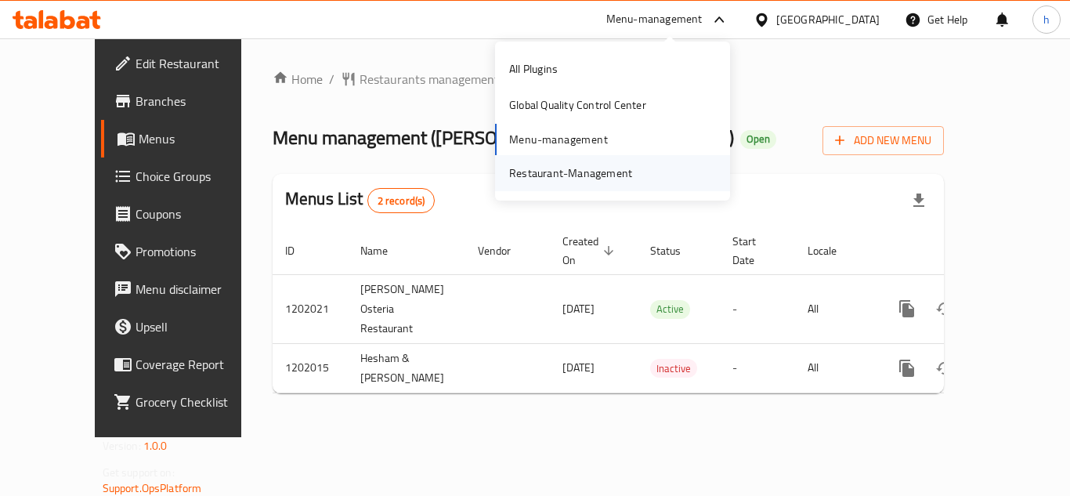
click at [605, 174] on div "Restaurant-Management" at bounding box center [570, 172] width 123 height 17
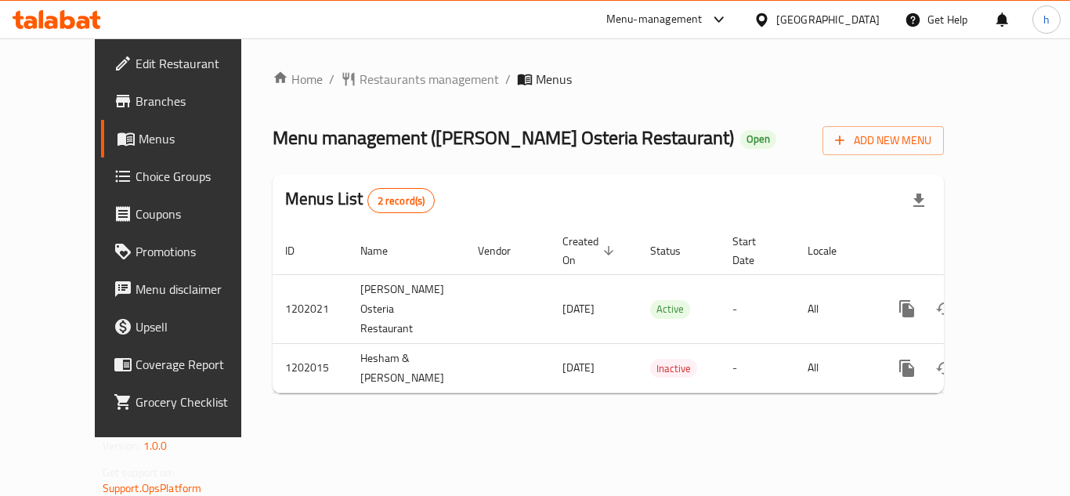
click at [676, 15] on div "Menu-management" at bounding box center [654, 19] width 96 height 19
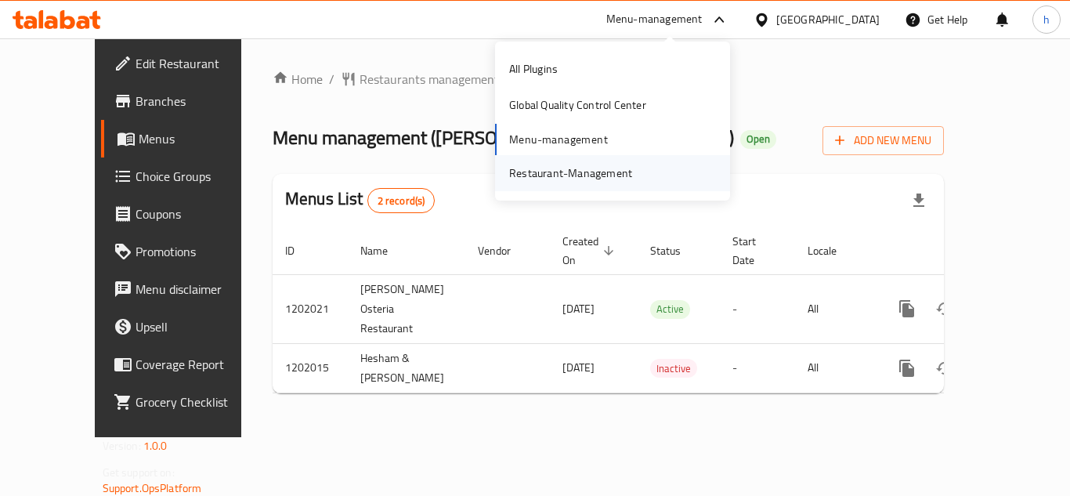
click at [625, 175] on div "Restaurant-Management" at bounding box center [570, 172] width 123 height 17
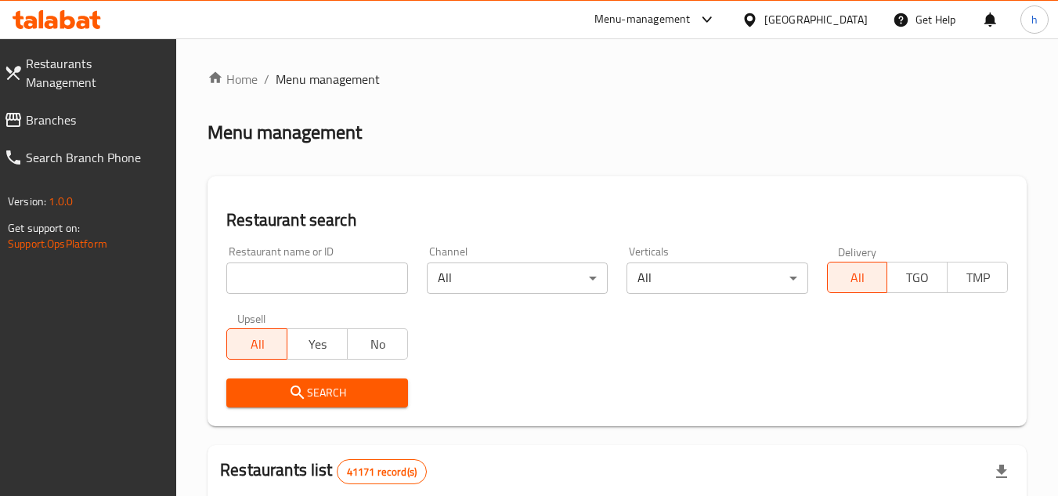
click at [79, 101] on link "Branches" at bounding box center [84, 120] width 186 height 38
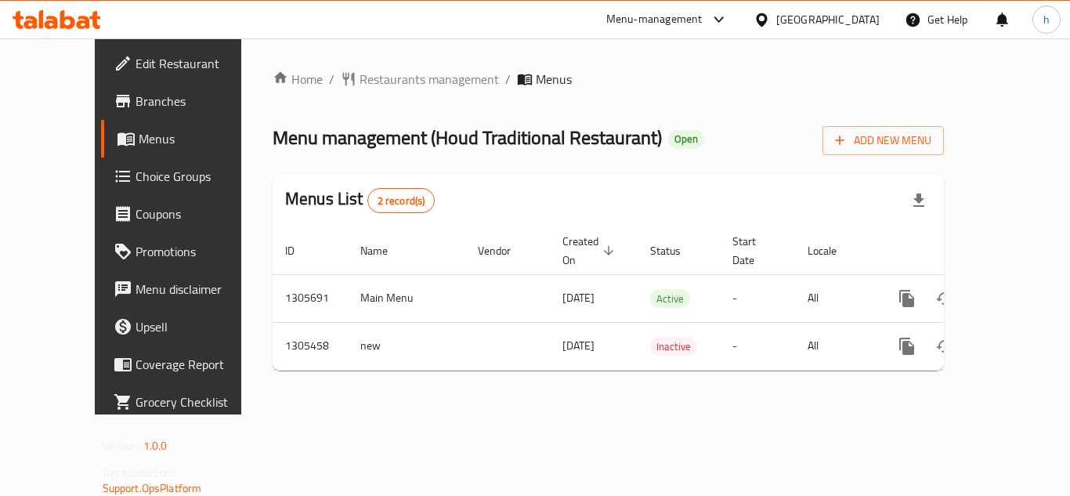
click at [841, 13] on div "[GEOGRAPHIC_DATA]" at bounding box center [827, 19] width 103 height 17
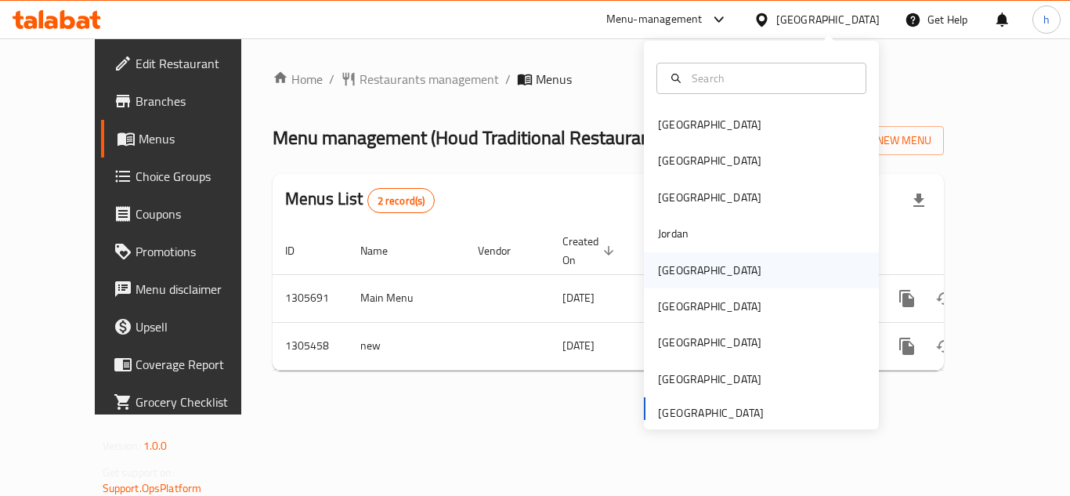
click at [685, 267] on div "Kuwait" at bounding box center [709, 270] width 128 height 36
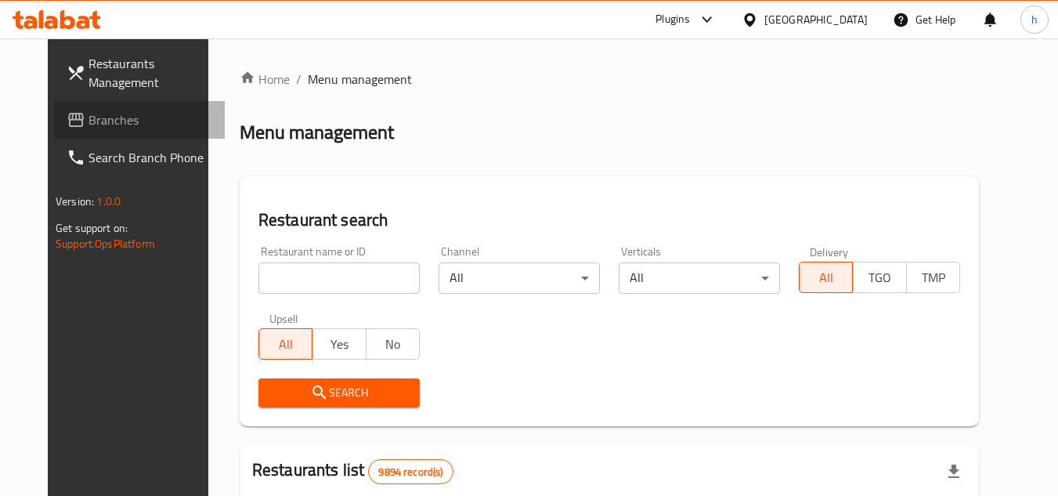
click at [113, 112] on span "Branches" at bounding box center [150, 119] width 124 height 19
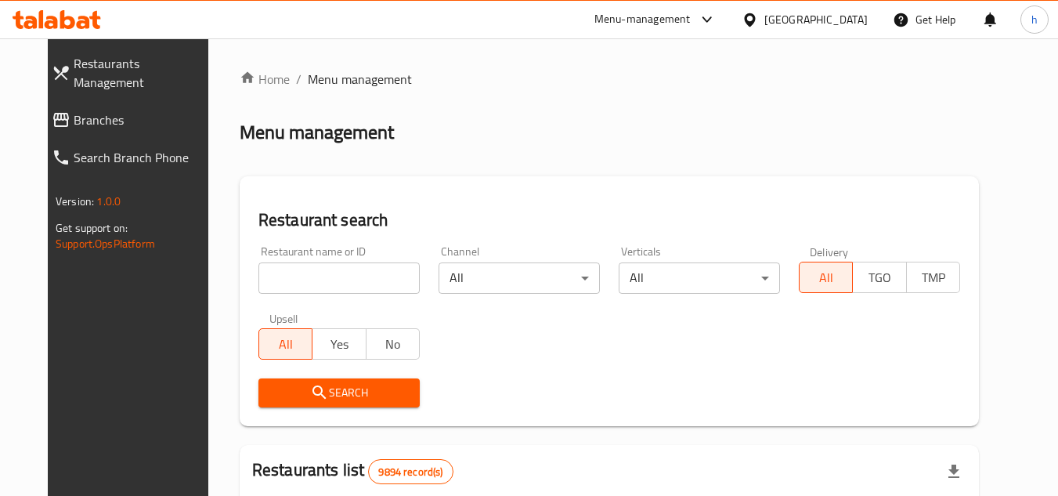
drag, startPoint x: 99, startPoint y: 100, endPoint x: 112, endPoint y: 102, distance: 12.6
click at [99, 110] on span "Branches" at bounding box center [143, 119] width 139 height 19
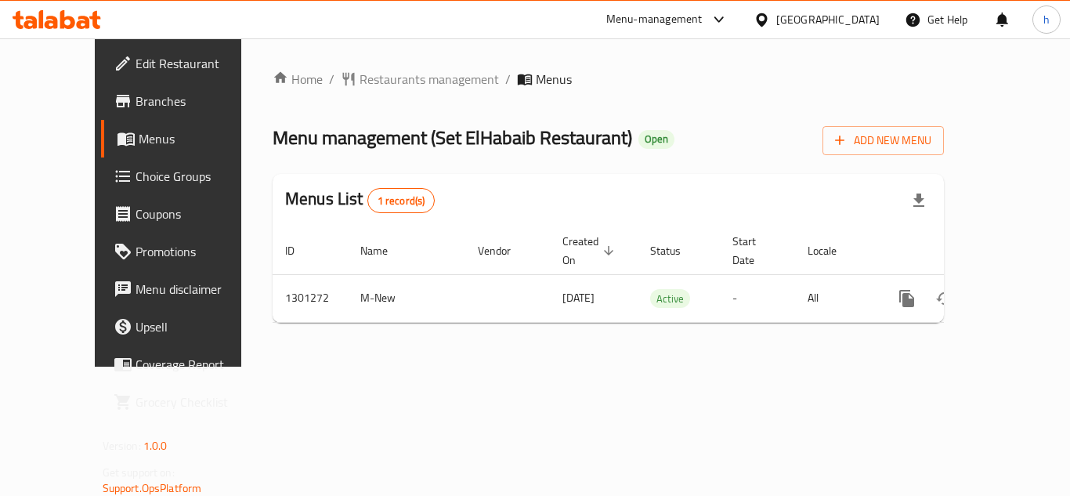
click at [778, 17] on div "[GEOGRAPHIC_DATA]" at bounding box center [827, 19] width 103 height 17
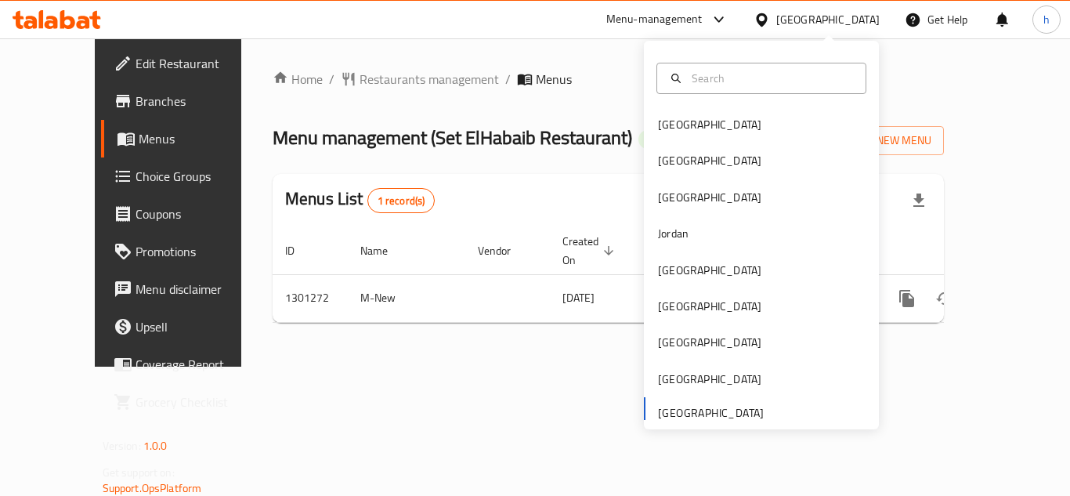
drag, startPoint x: 427, startPoint y: 125, endPoint x: 359, endPoint y: 166, distance: 78.7
click at [427, 125] on span "Menu management ( Set ElHabaib Restaurant )" at bounding box center [451, 137] width 359 height 35
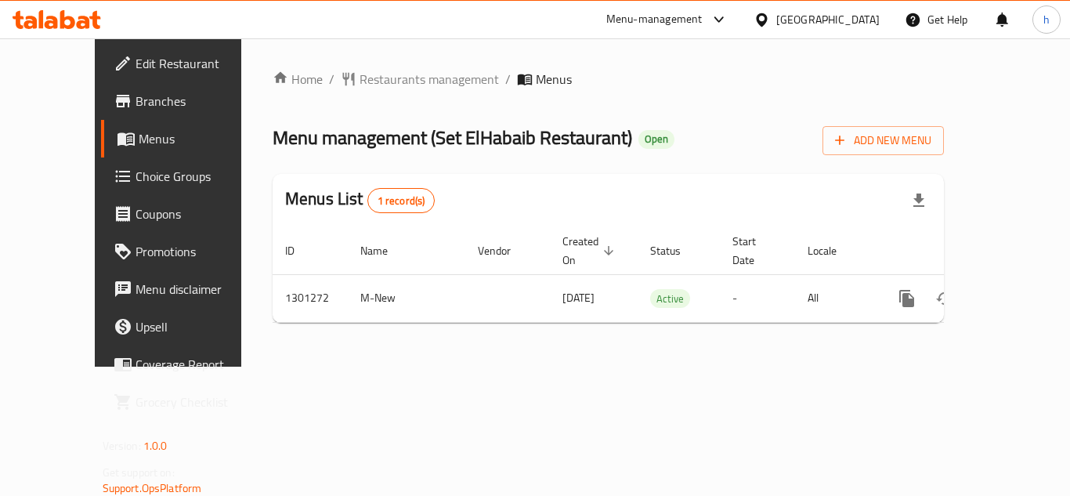
click at [641, 18] on div "Menu-management" at bounding box center [654, 19] width 96 height 19
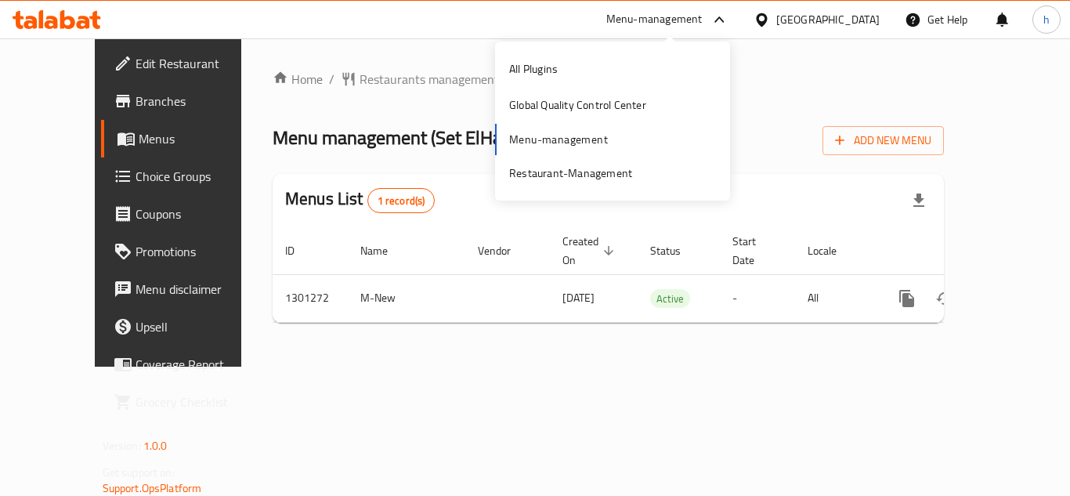
click at [601, 138] on div "All Plugins Global Quality Control Center Menu-management Restaurant-Management" at bounding box center [612, 121] width 235 height 140
click at [579, 174] on div "Restaurant-Management" at bounding box center [570, 172] width 123 height 17
